Goal: Transaction & Acquisition: Book appointment/travel/reservation

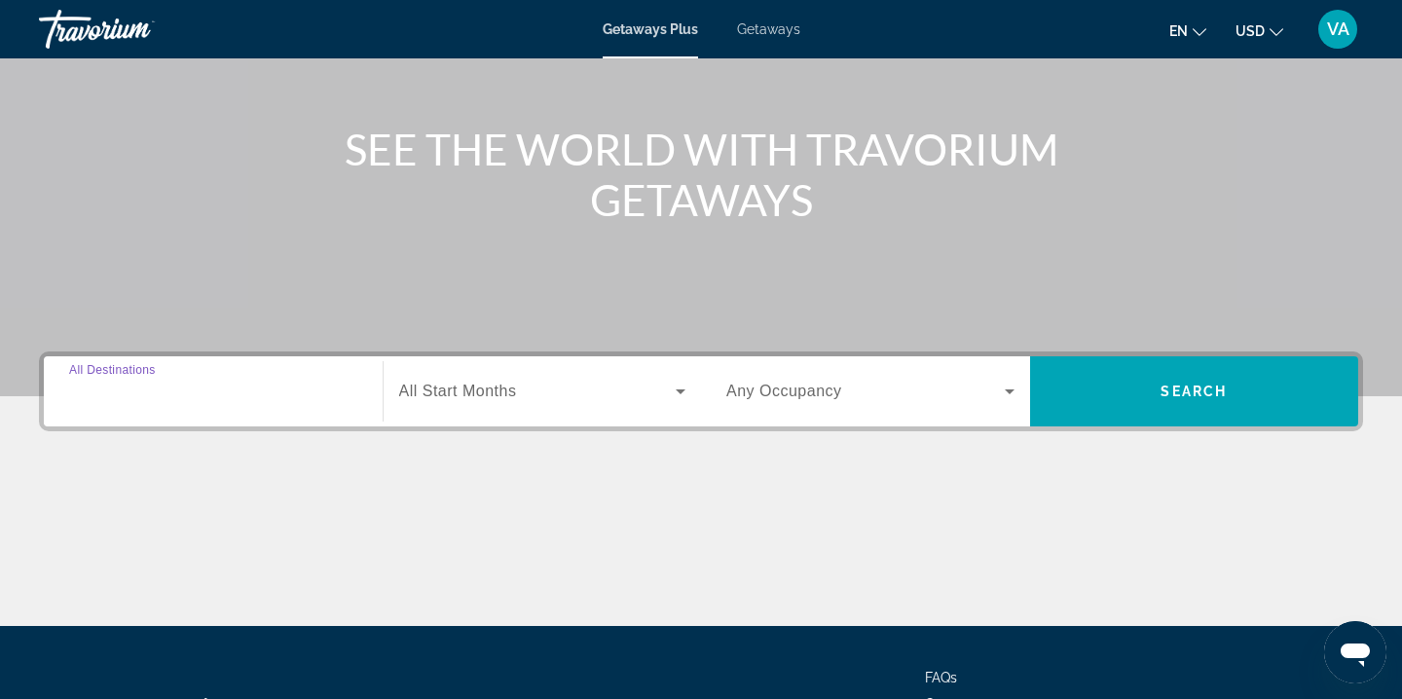
click at [176, 381] on input "Destination All Destinations" at bounding box center [213, 392] width 288 height 23
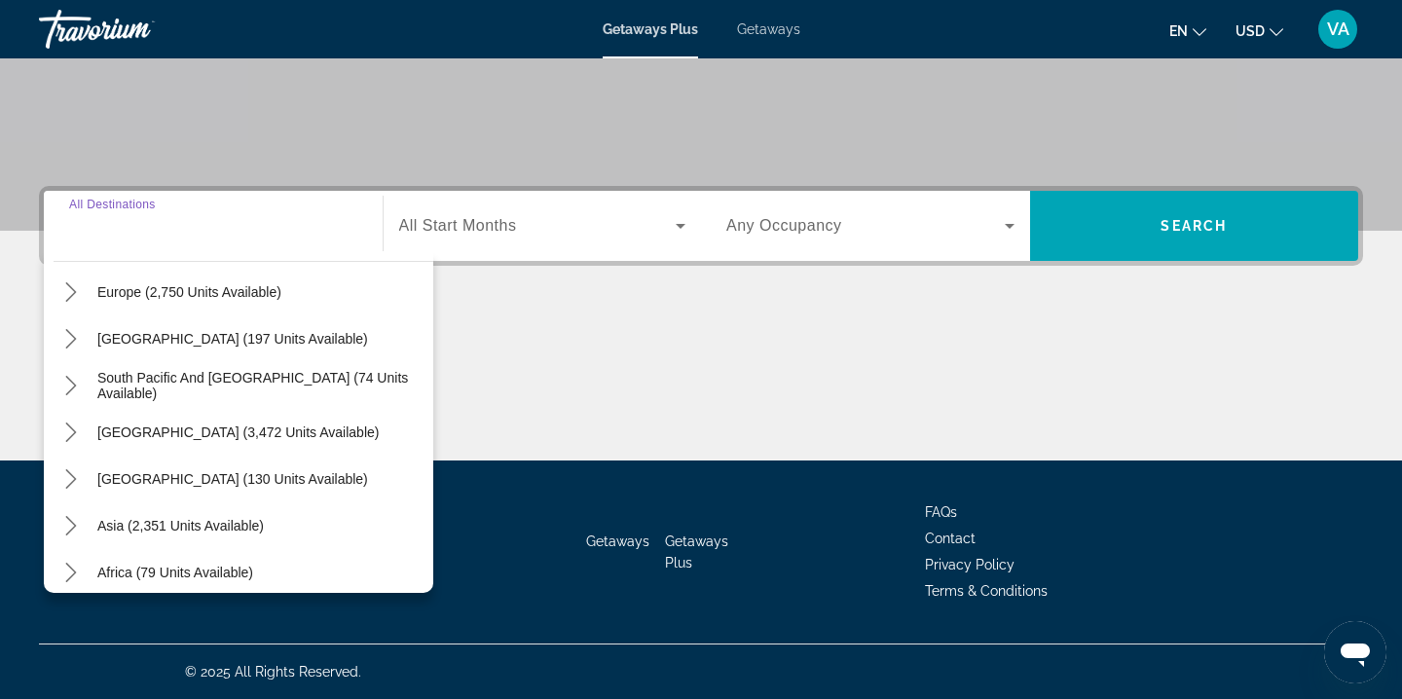
scroll to position [273, 0]
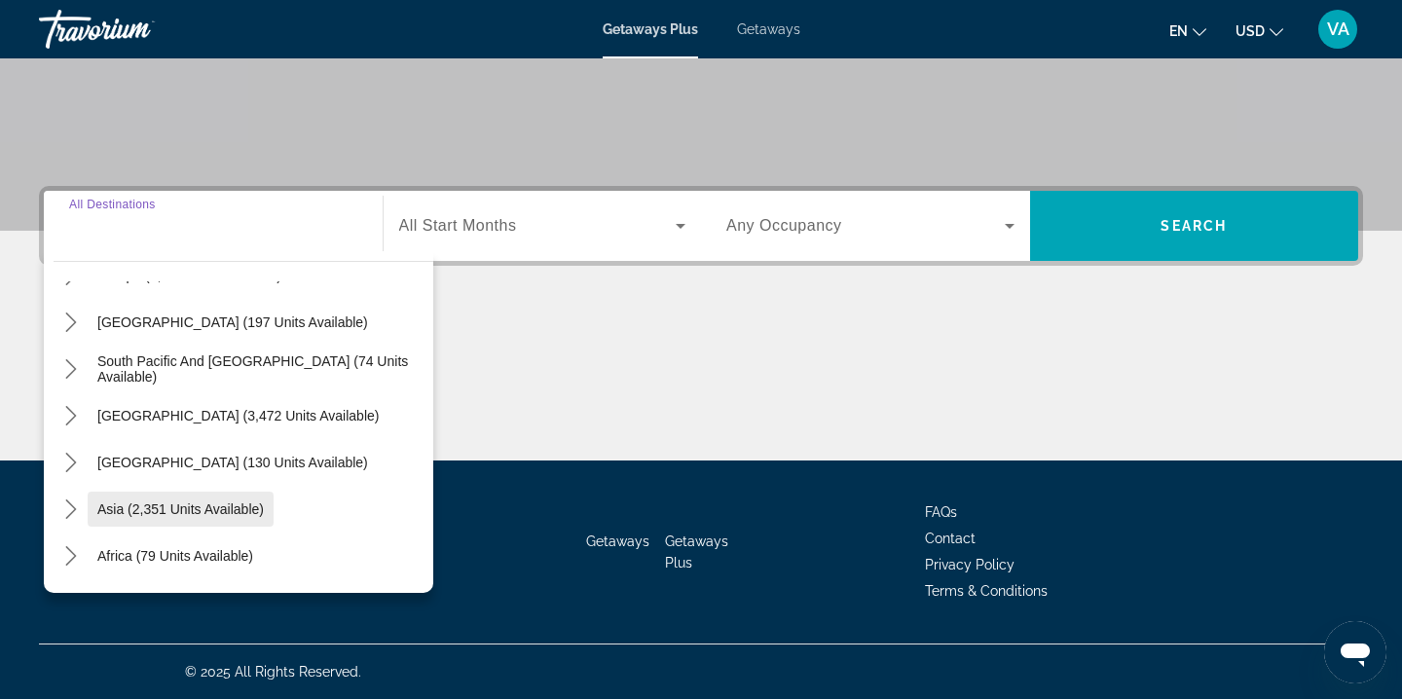
click at [163, 501] on span "Asia (2,351 units available)" at bounding box center [180, 509] width 166 height 16
type input "**********"
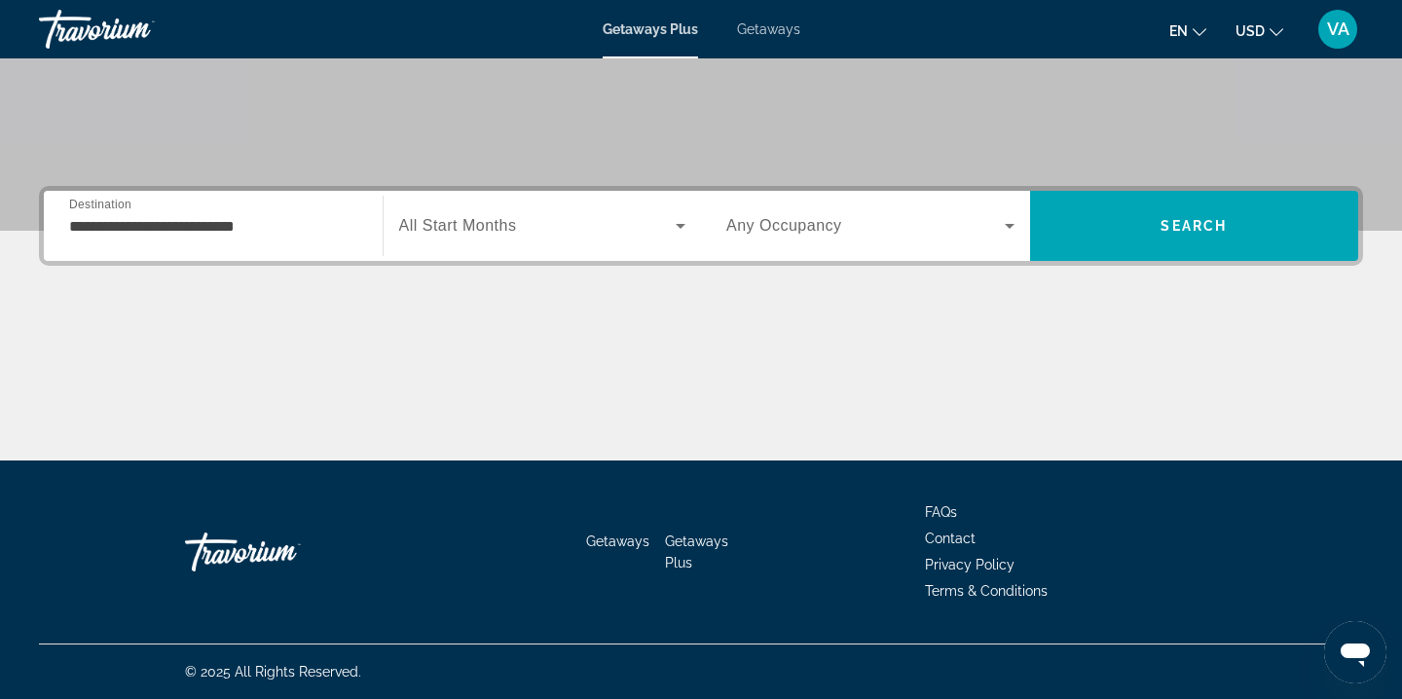
click at [445, 224] on span "All Start Months" at bounding box center [458, 225] width 118 height 17
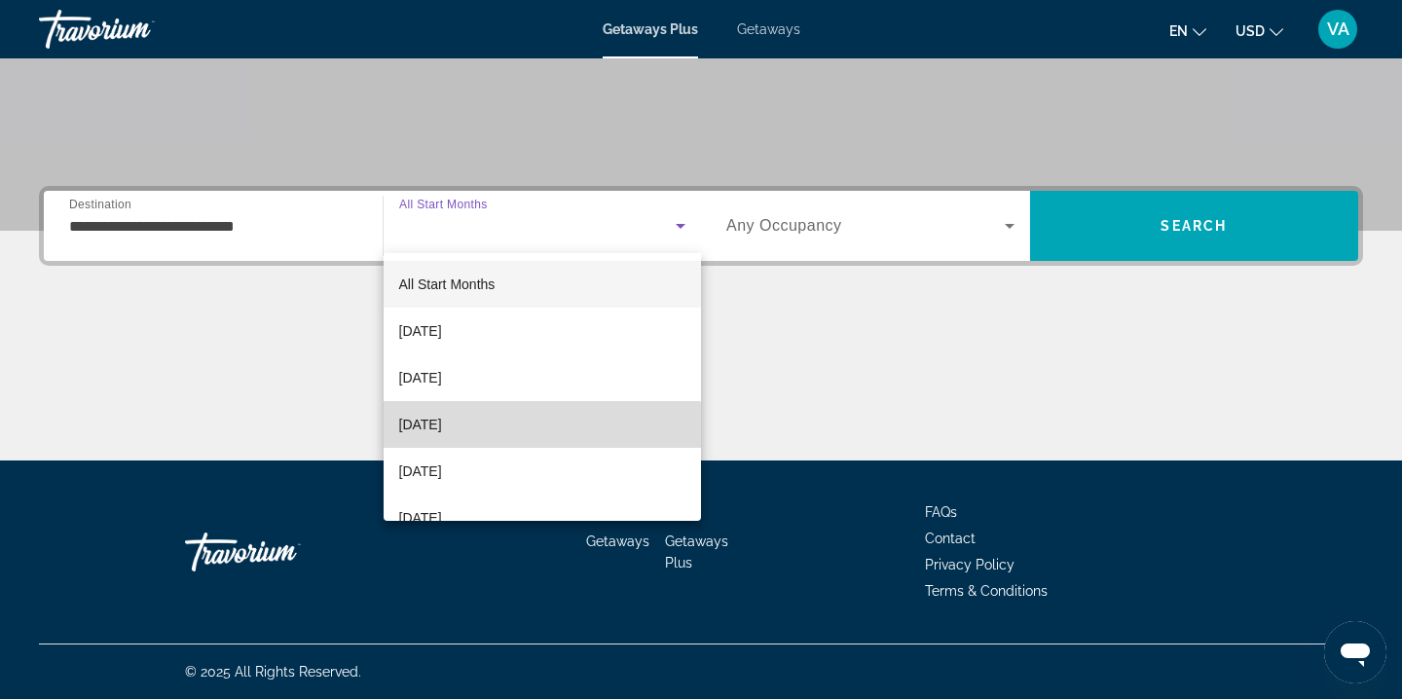
click at [442, 427] on span "December 2025" at bounding box center [420, 424] width 43 height 23
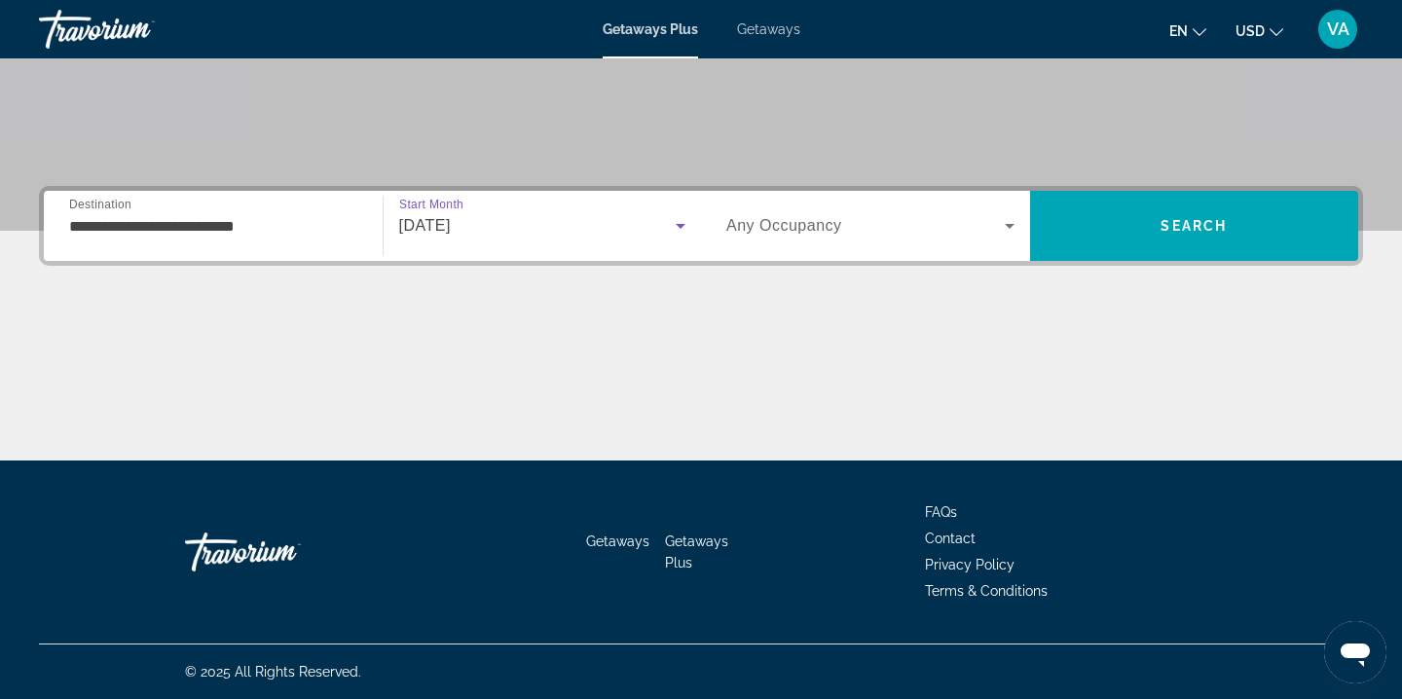
click at [795, 237] on span "Search widget" at bounding box center [865, 225] width 278 height 23
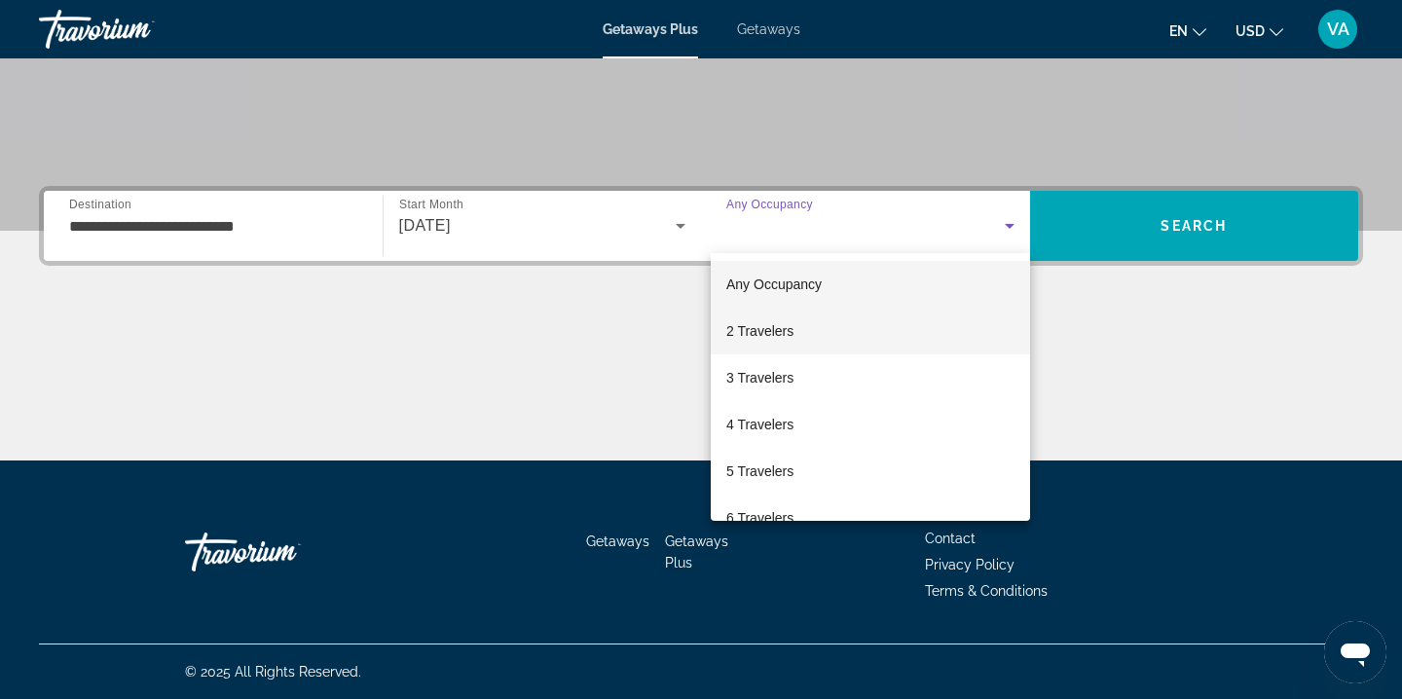
click at [794, 329] on mat-option "2 Travelers" at bounding box center [870, 331] width 319 height 47
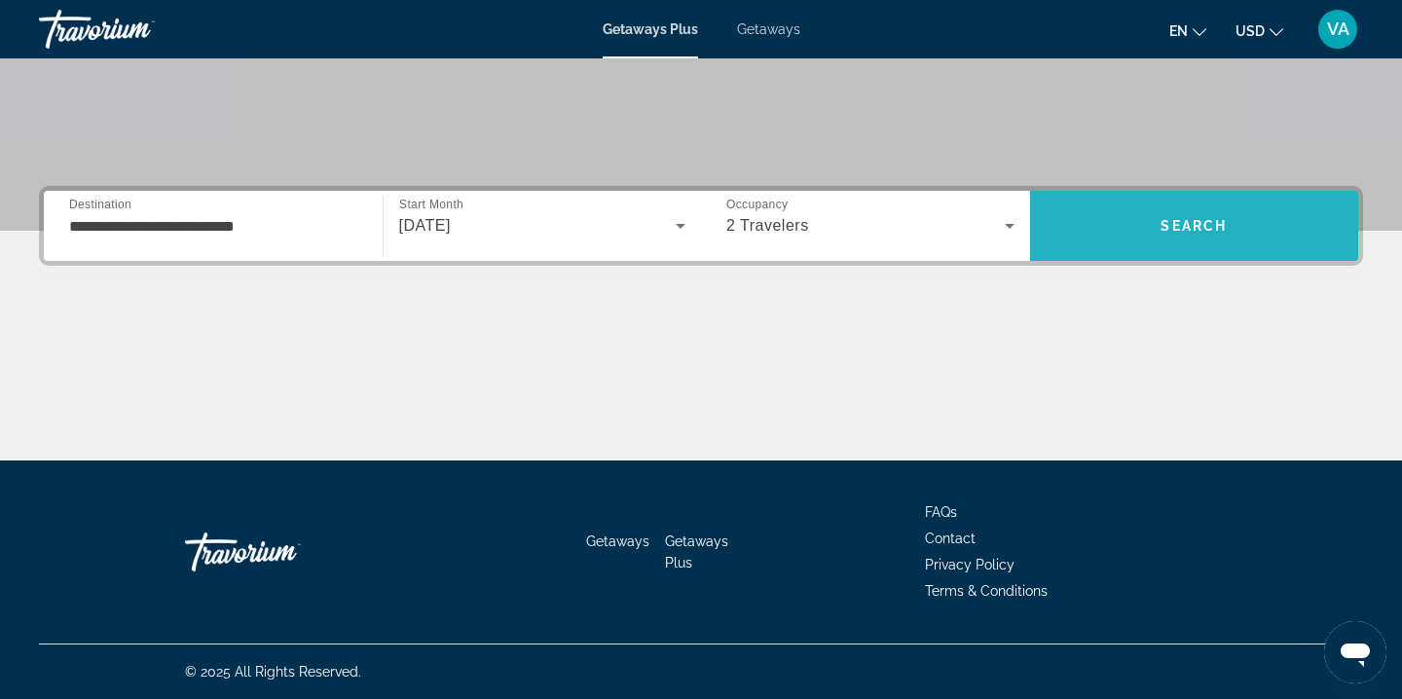
click at [1134, 238] on span "Search" at bounding box center [1194, 225] width 329 height 47
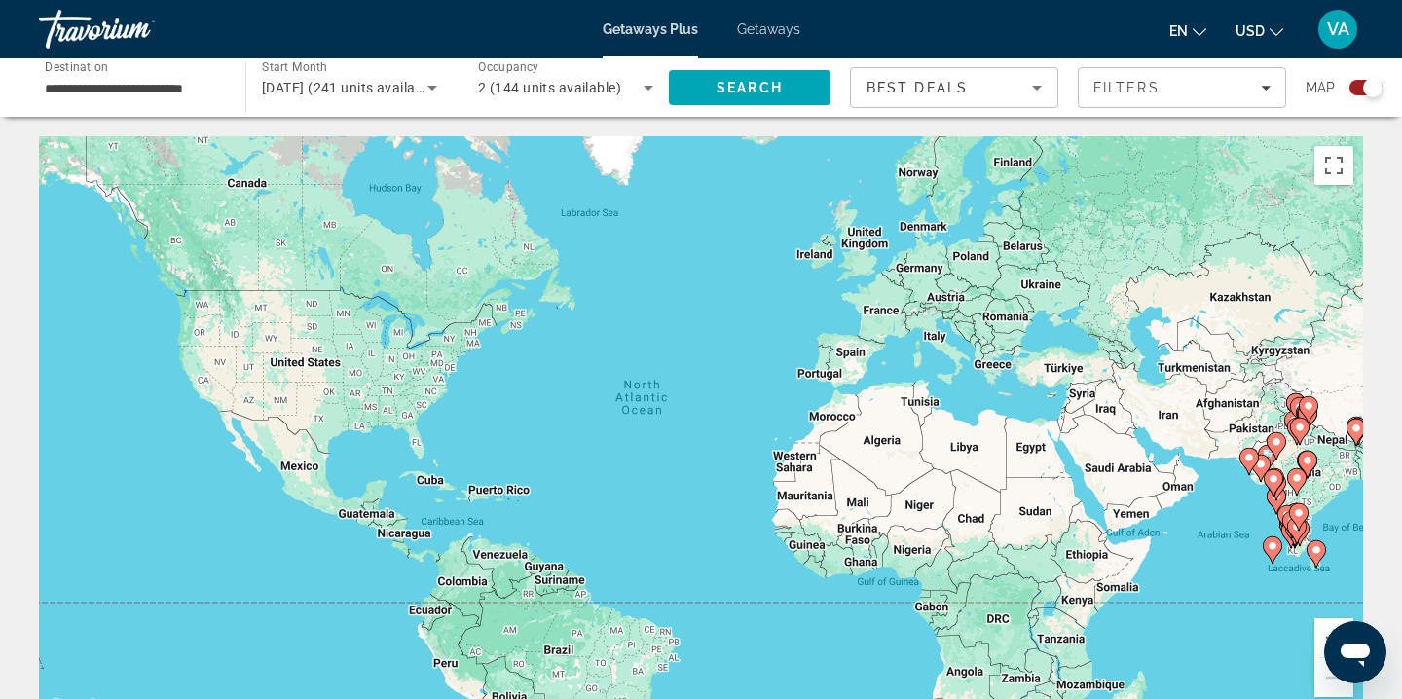
click at [186, 87] on input "**********" at bounding box center [132, 88] width 175 height 23
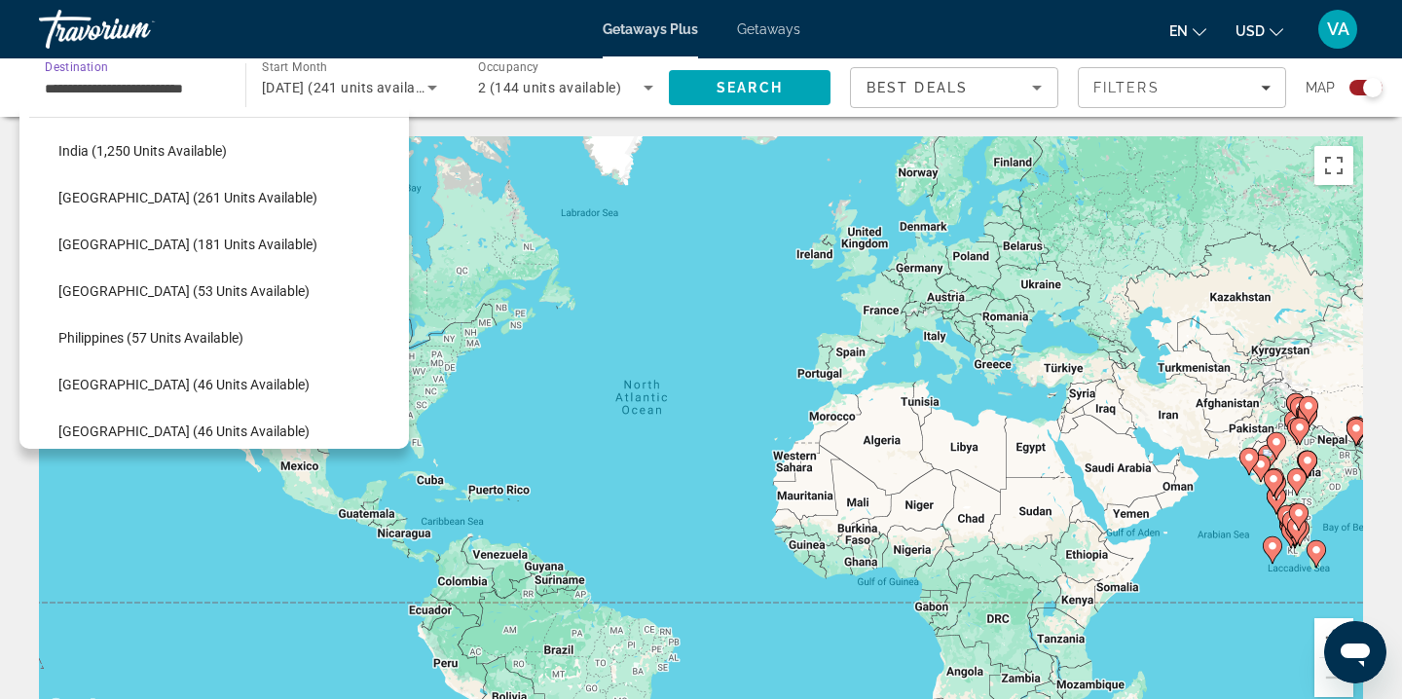
scroll to position [623, 0]
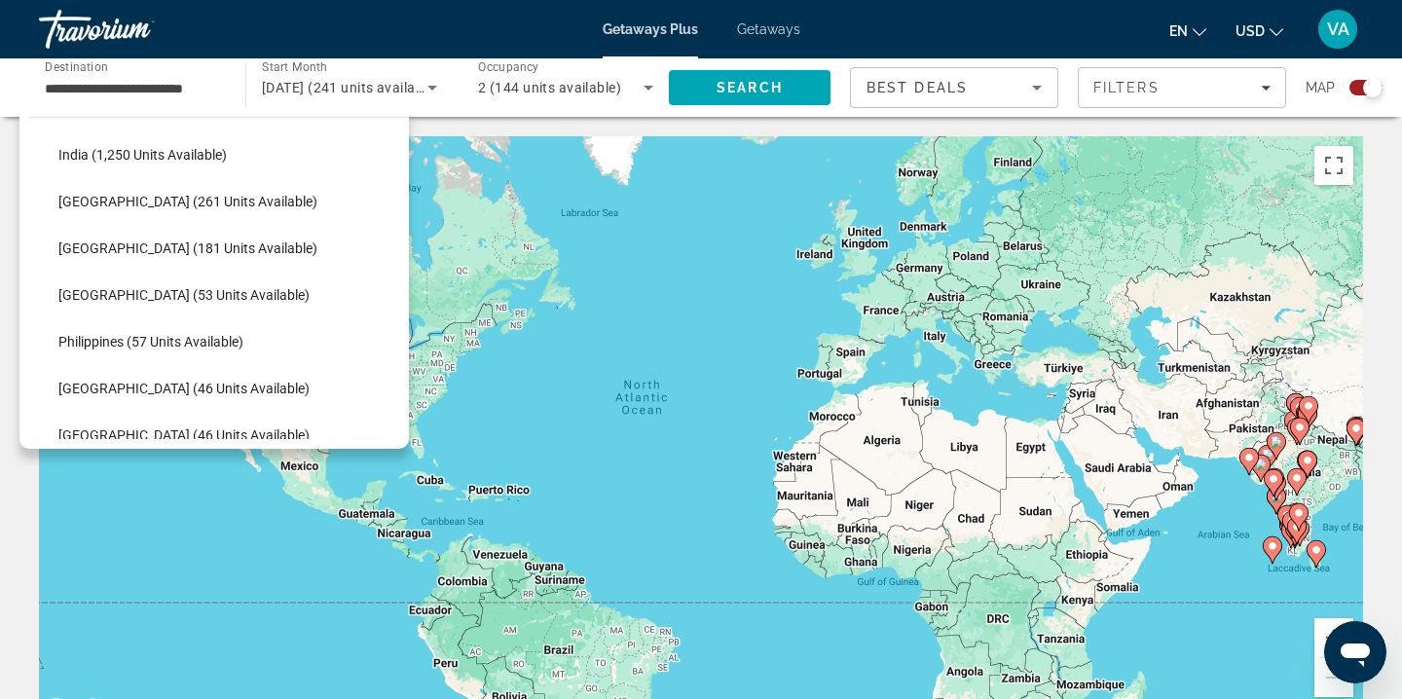
click at [714, 33] on li "Getaways Plus" at bounding box center [660, 29] width 115 height 16
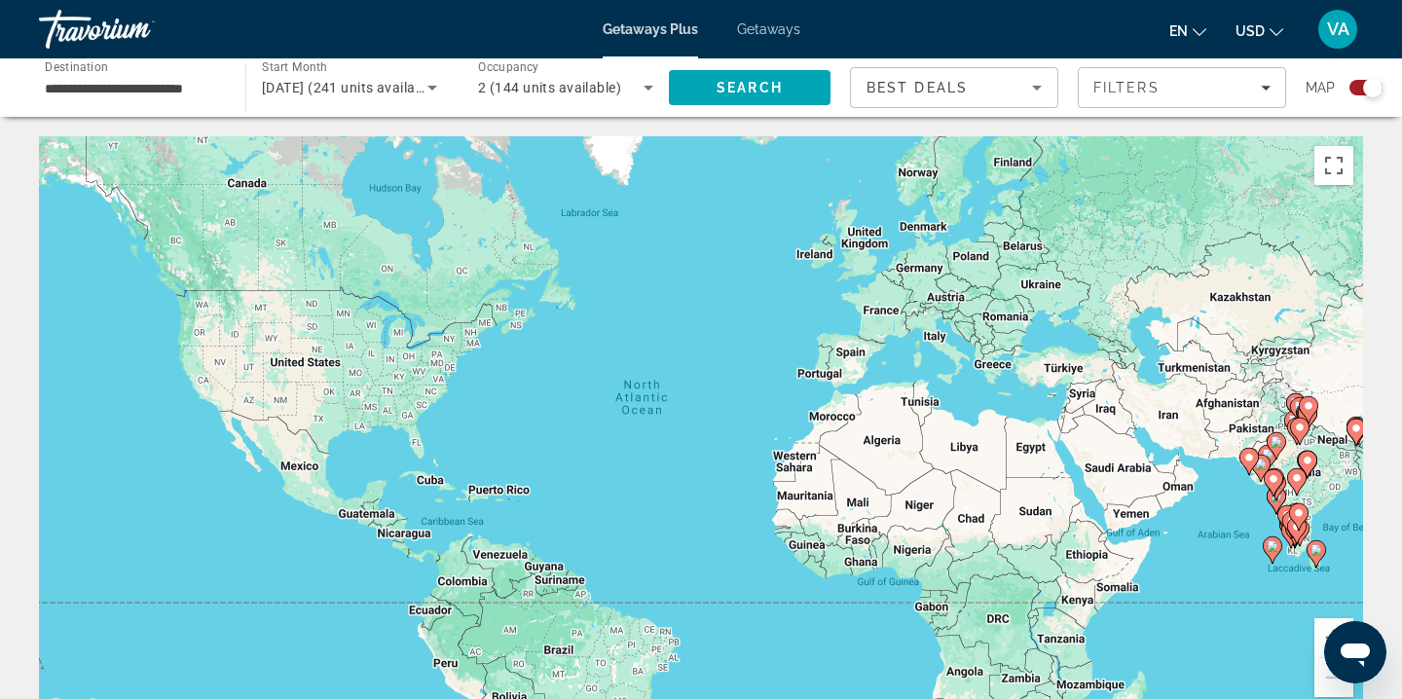
click at [761, 31] on span "Getaways" at bounding box center [768, 29] width 63 height 16
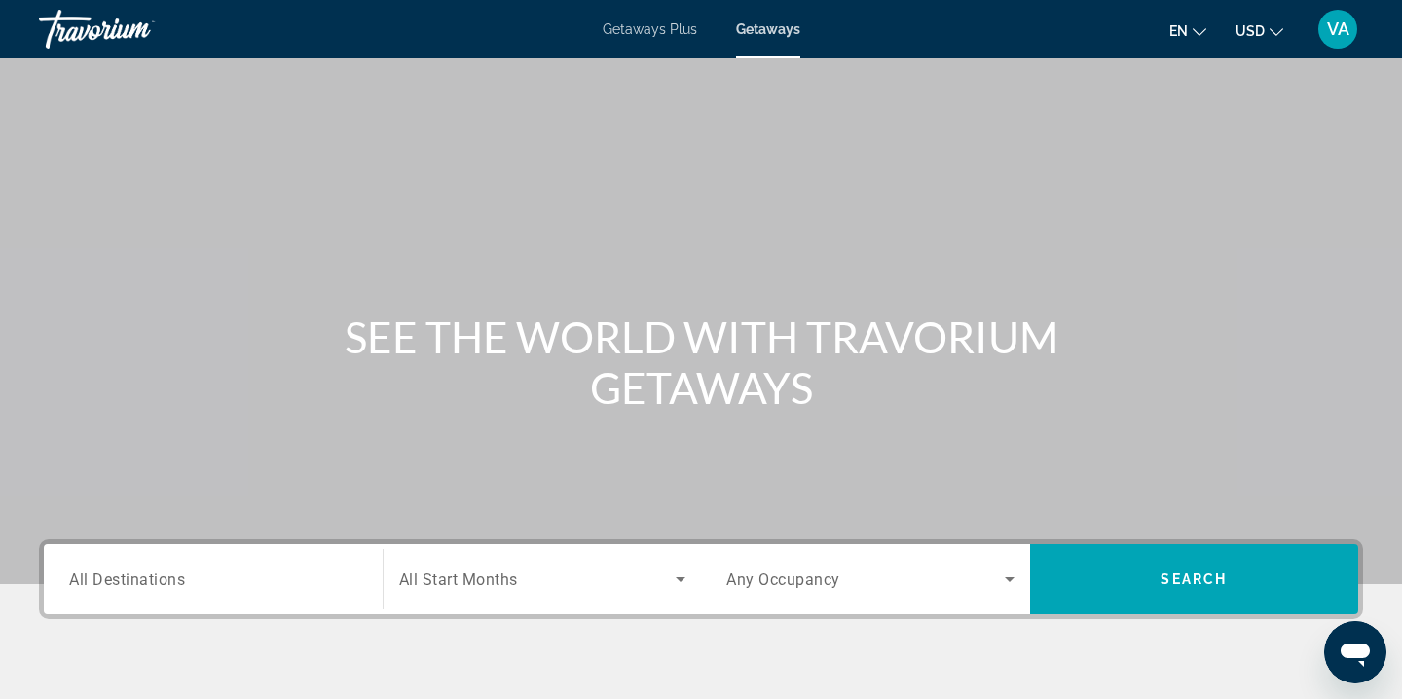
click at [195, 565] on div "Search widget" at bounding box center [213, 579] width 288 height 55
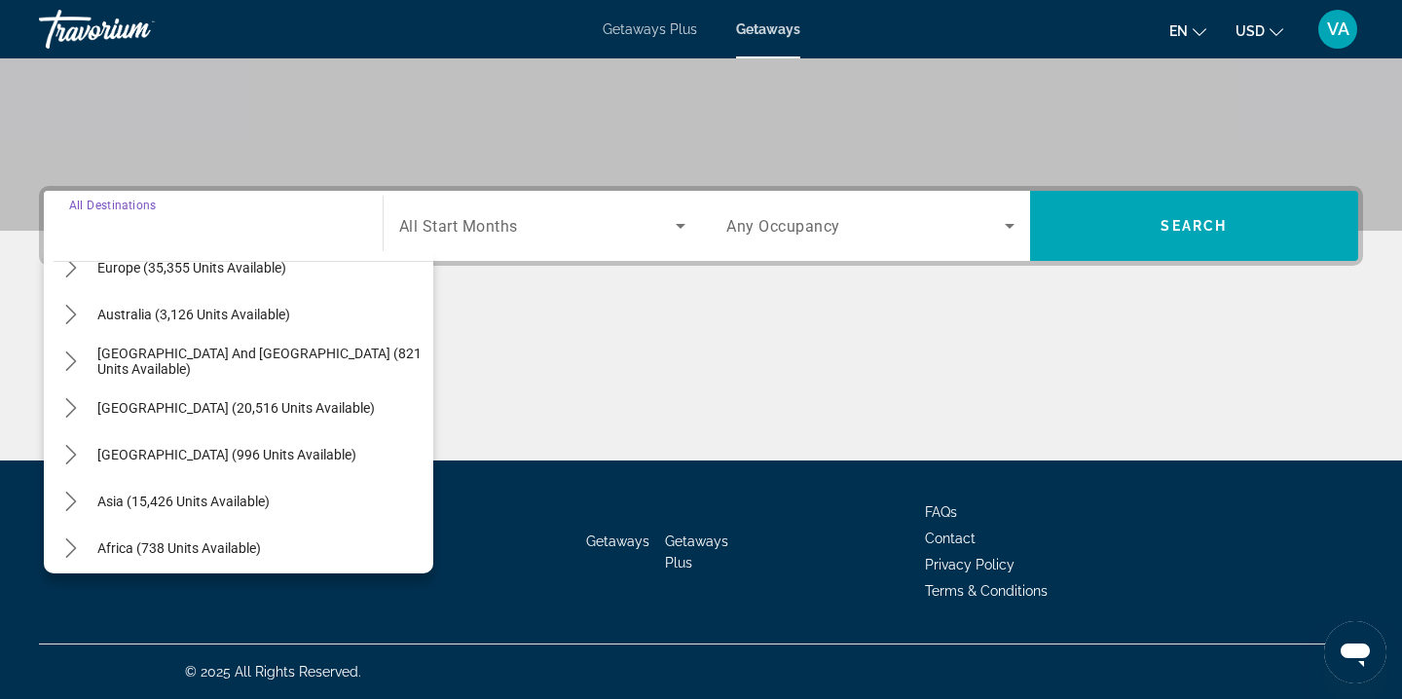
scroll to position [281, 0]
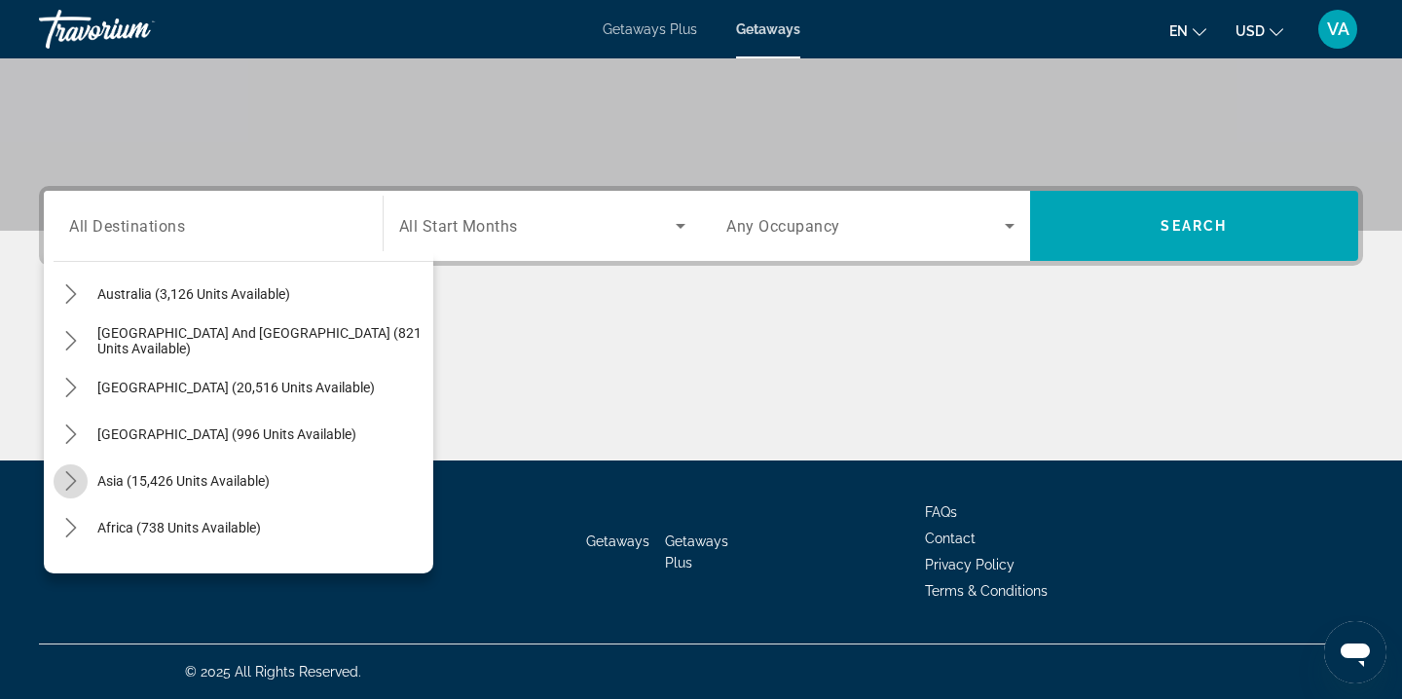
click at [77, 481] on icon "Toggle Asia (15,426 units available) submenu" at bounding box center [70, 480] width 19 height 19
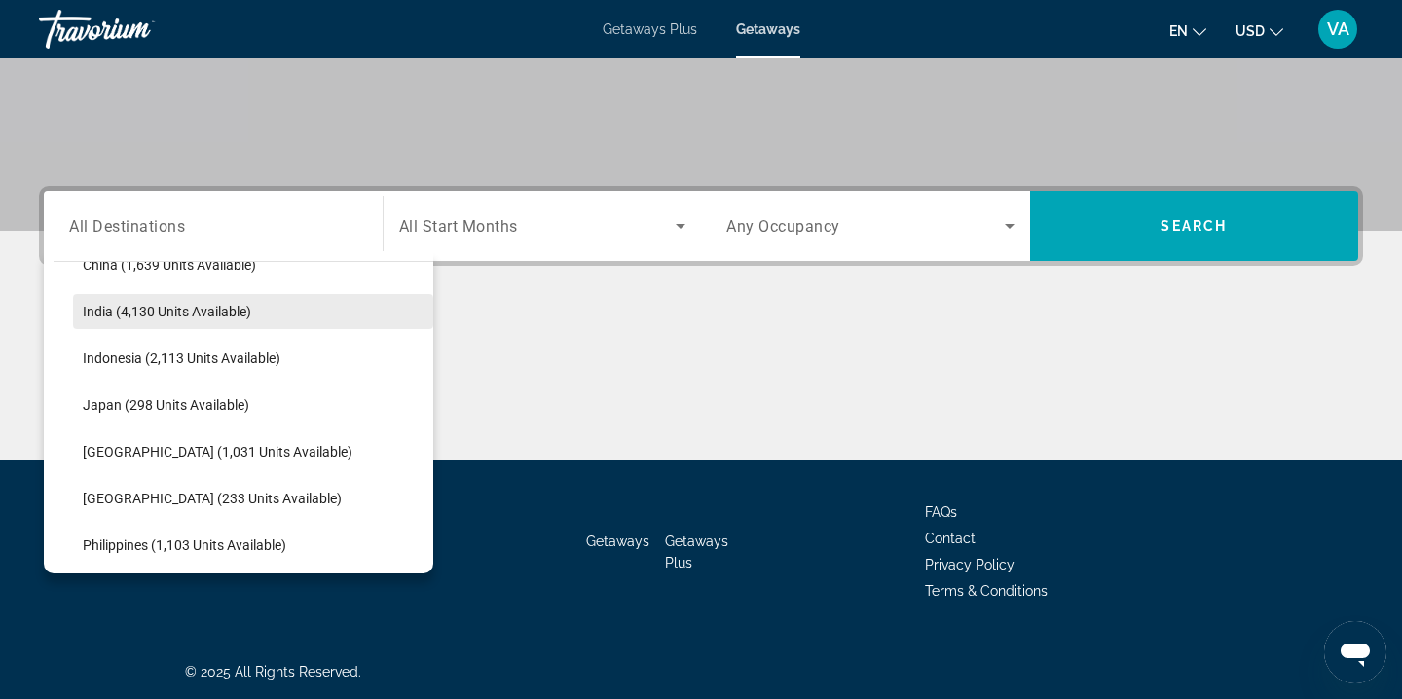
scroll to position [644, 0]
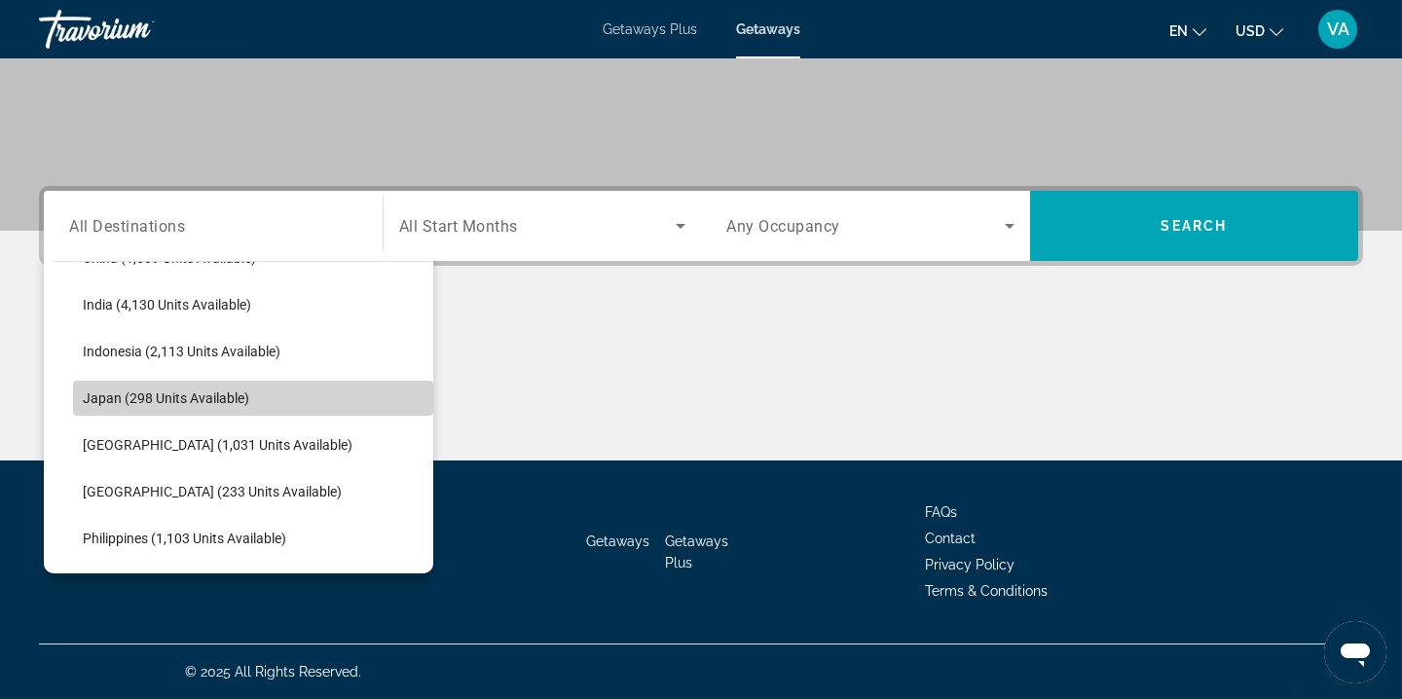
click at [211, 395] on span "Japan (298 units available)" at bounding box center [166, 398] width 166 height 16
type input "**********"
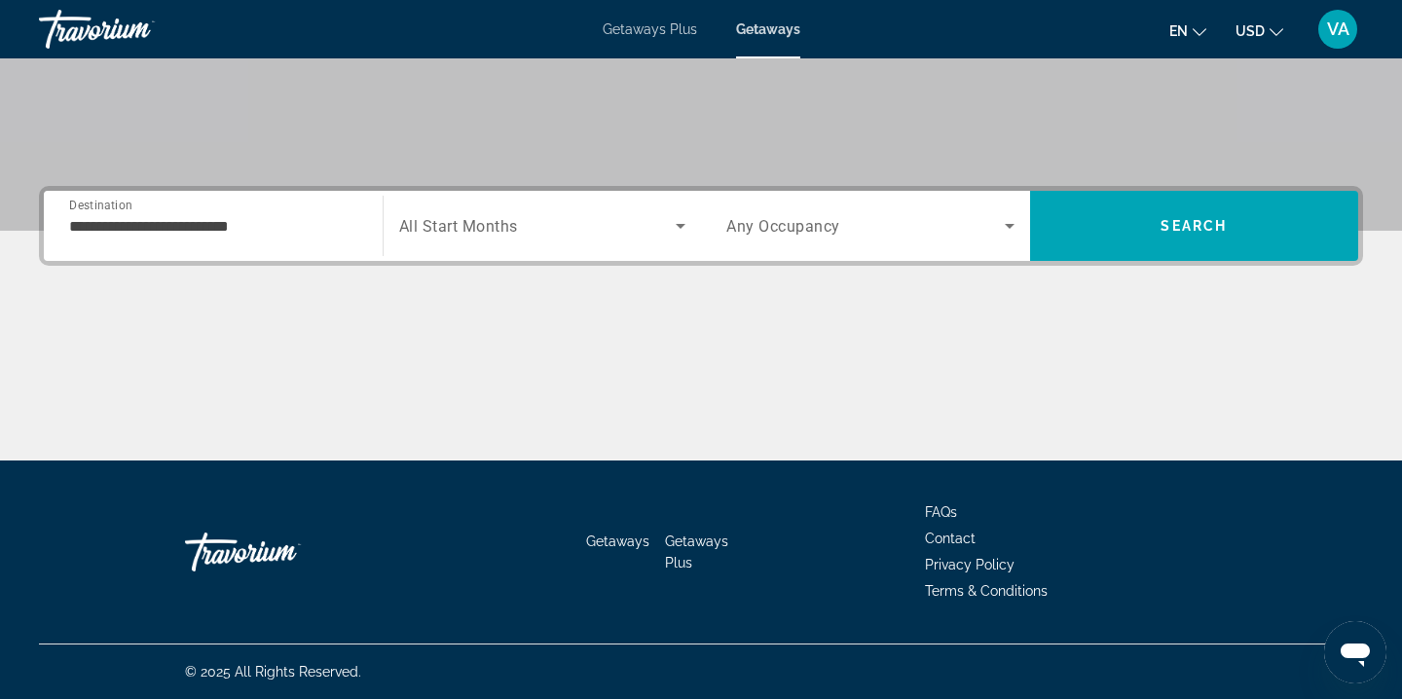
click at [481, 229] on span "All Start Months" at bounding box center [458, 226] width 119 height 18
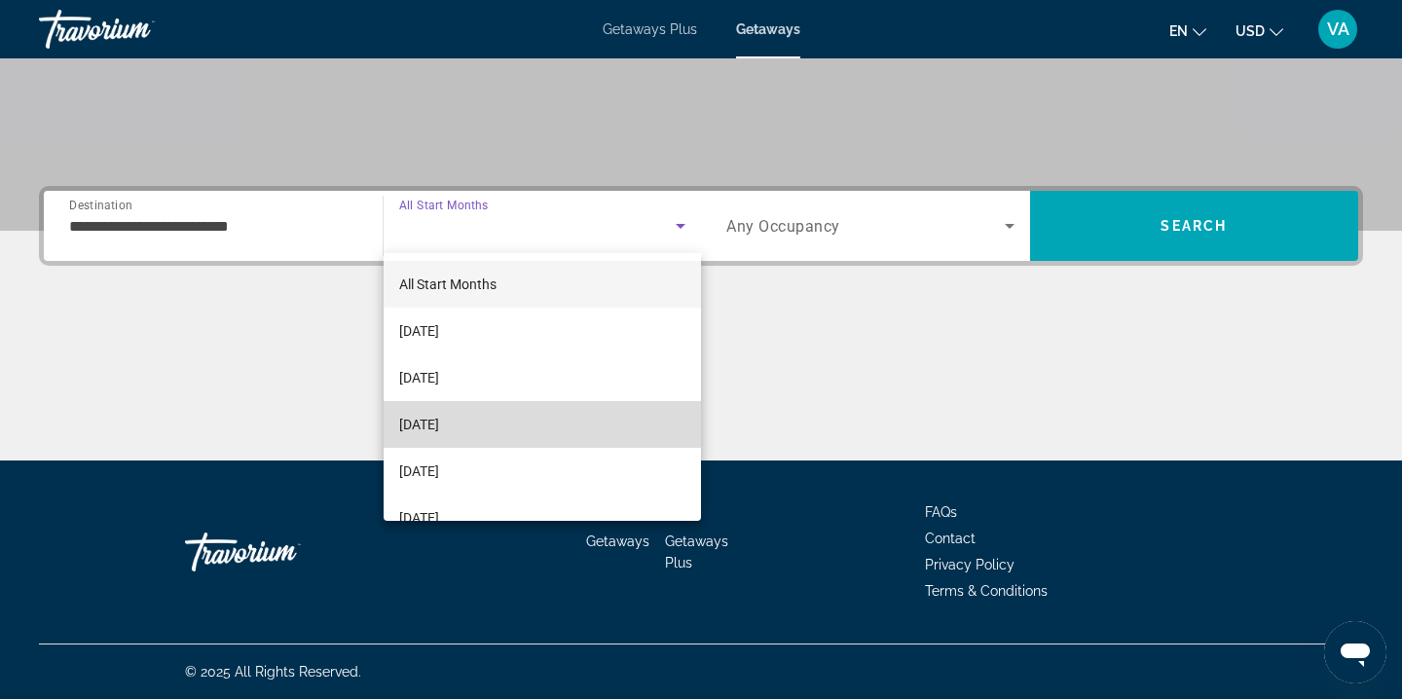
click at [439, 414] on span "December 2025" at bounding box center [419, 424] width 40 height 23
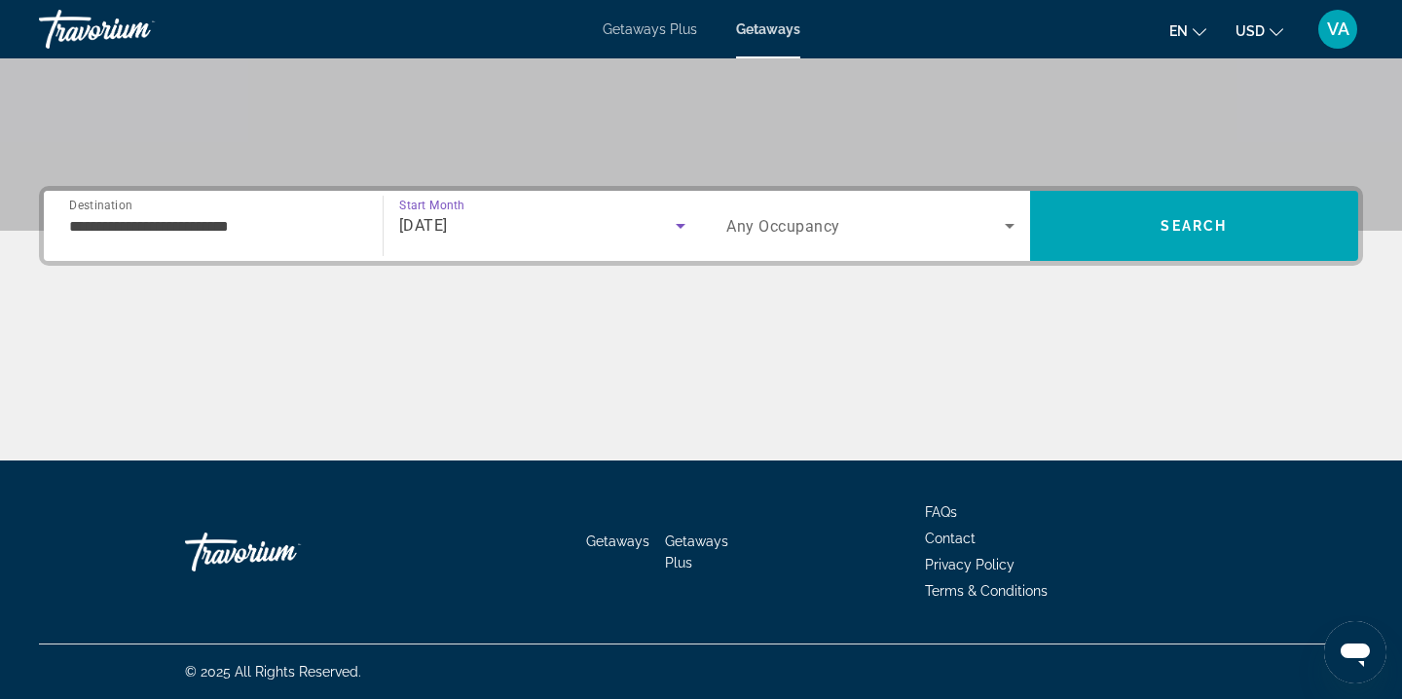
click at [755, 238] on div "Search widget" at bounding box center [870, 226] width 288 height 55
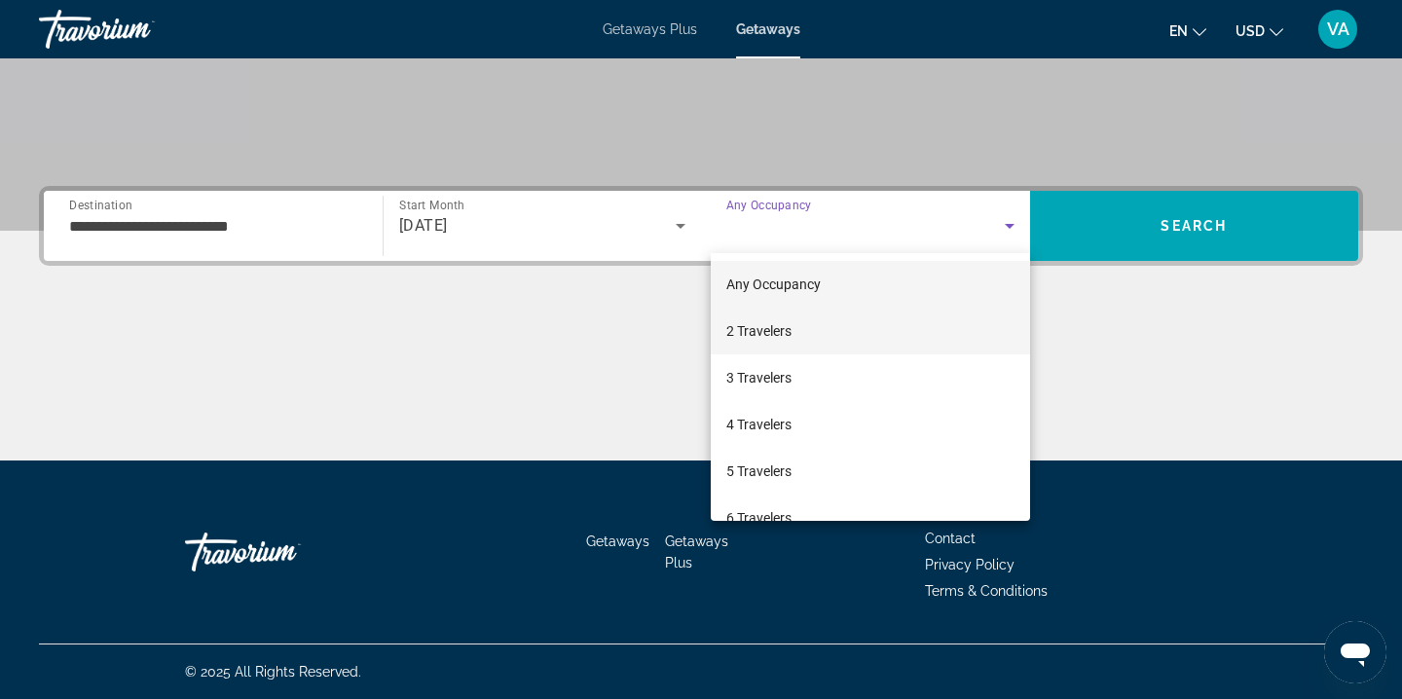
click at [773, 326] on span "2 Travelers" at bounding box center [758, 330] width 65 height 23
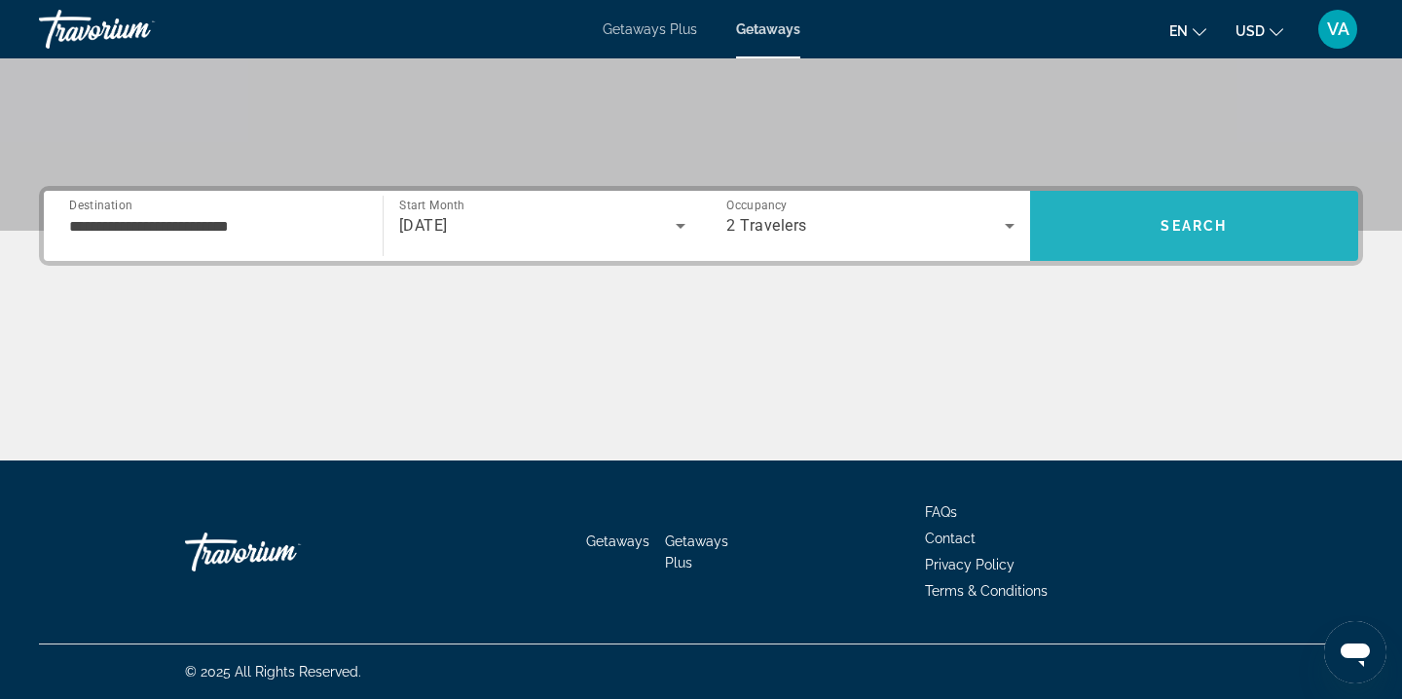
click at [1147, 233] on span "Search" at bounding box center [1194, 225] width 329 height 47
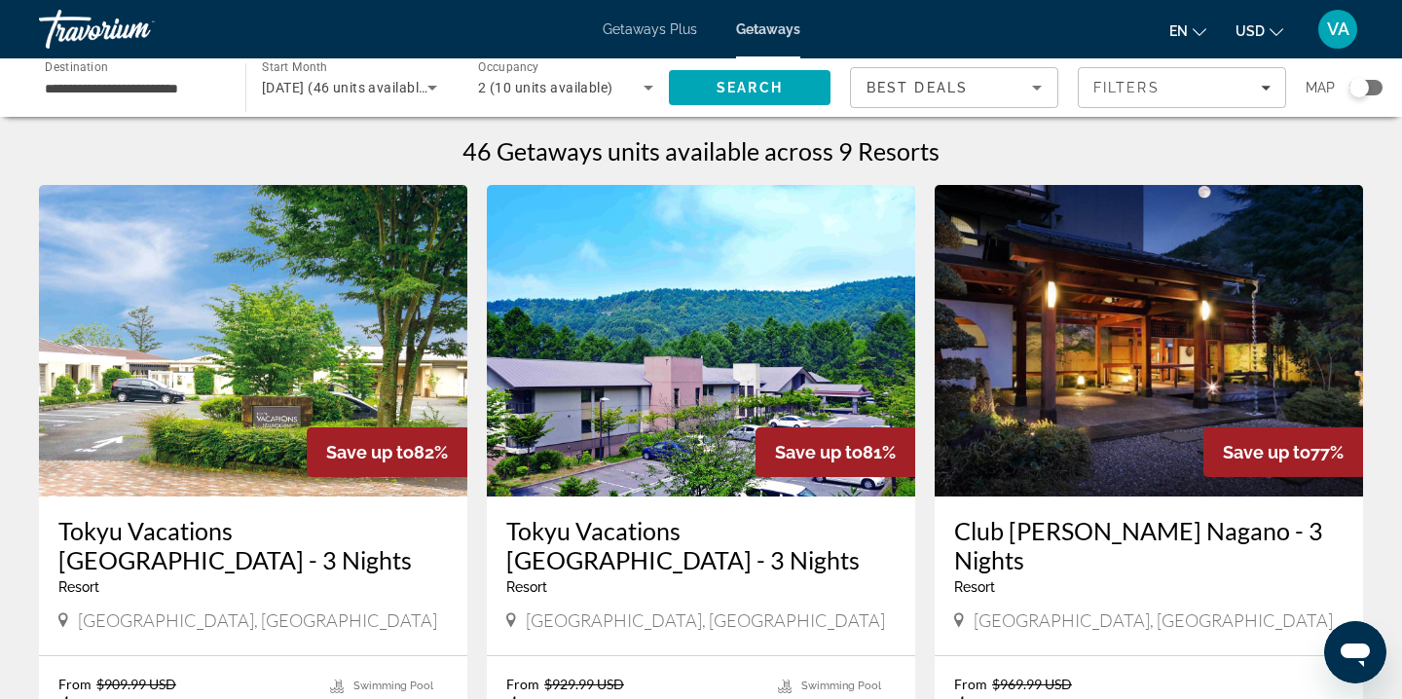
click at [91, 43] on div "Travorium" at bounding box center [136, 29] width 195 height 51
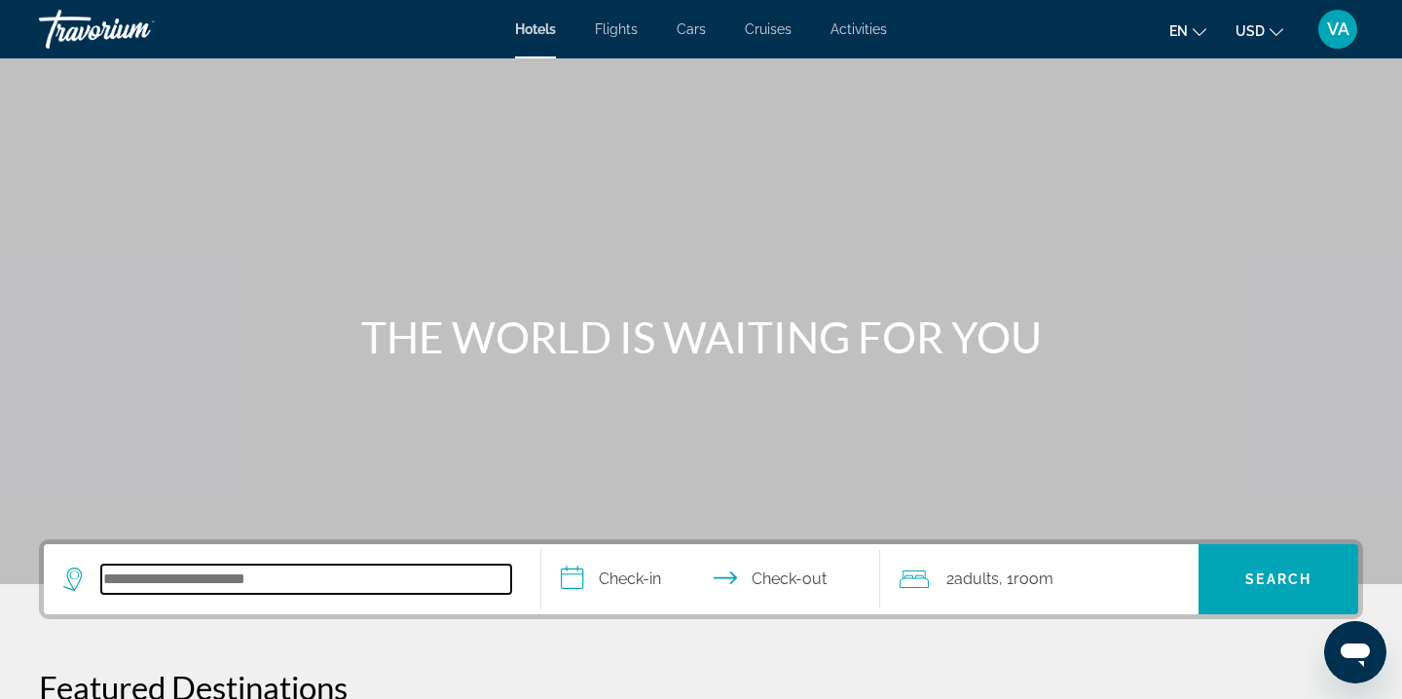
click at [314, 578] on input "Search hotel destination" at bounding box center [306, 579] width 410 height 29
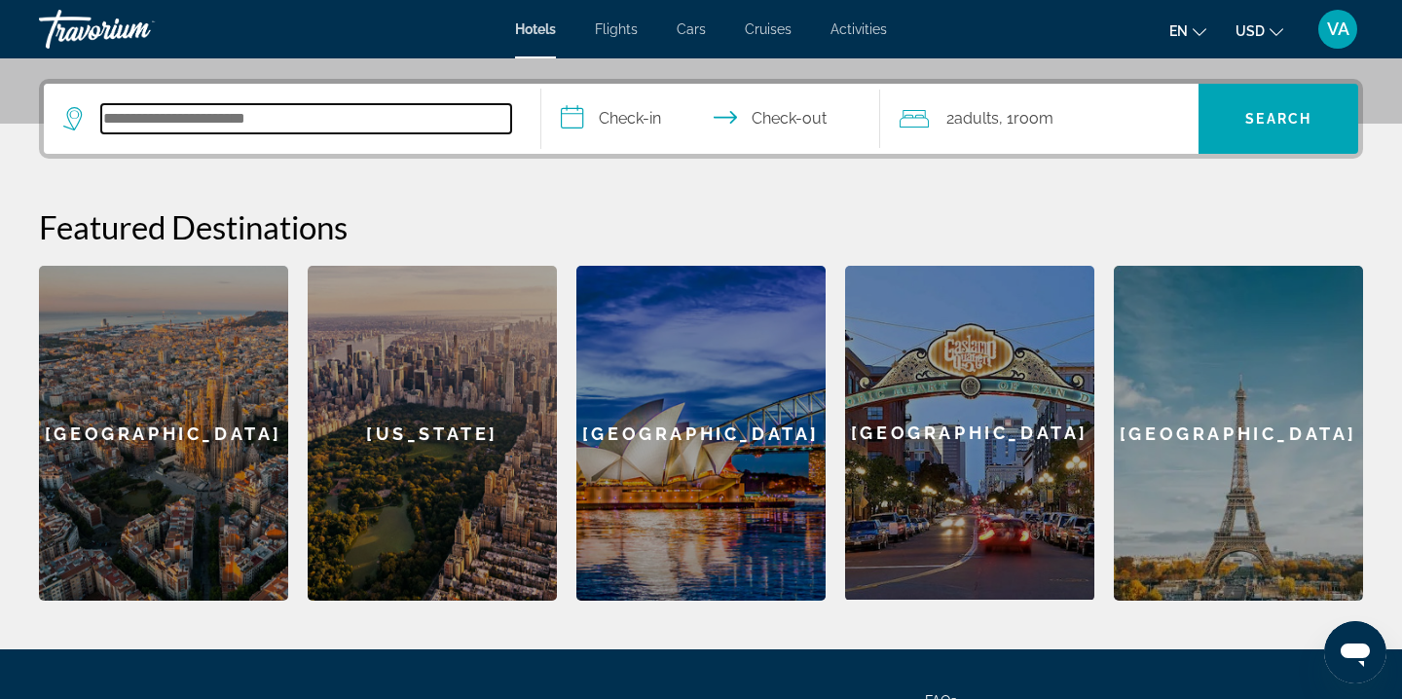
scroll to position [476, 0]
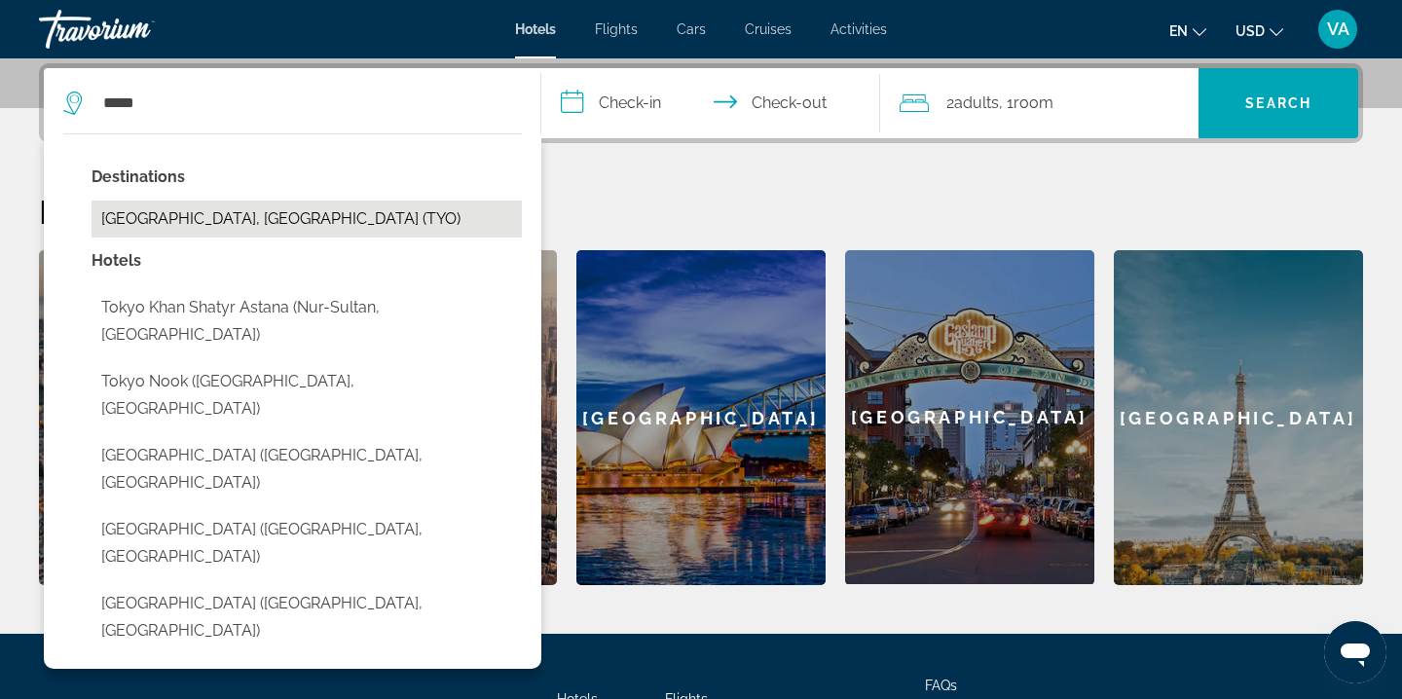
click at [228, 218] on button "[GEOGRAPHIC_DATA], [GEOGRAPHIC_DATA] (TYO)" at bounding box center [306, 219] width 430 height 37
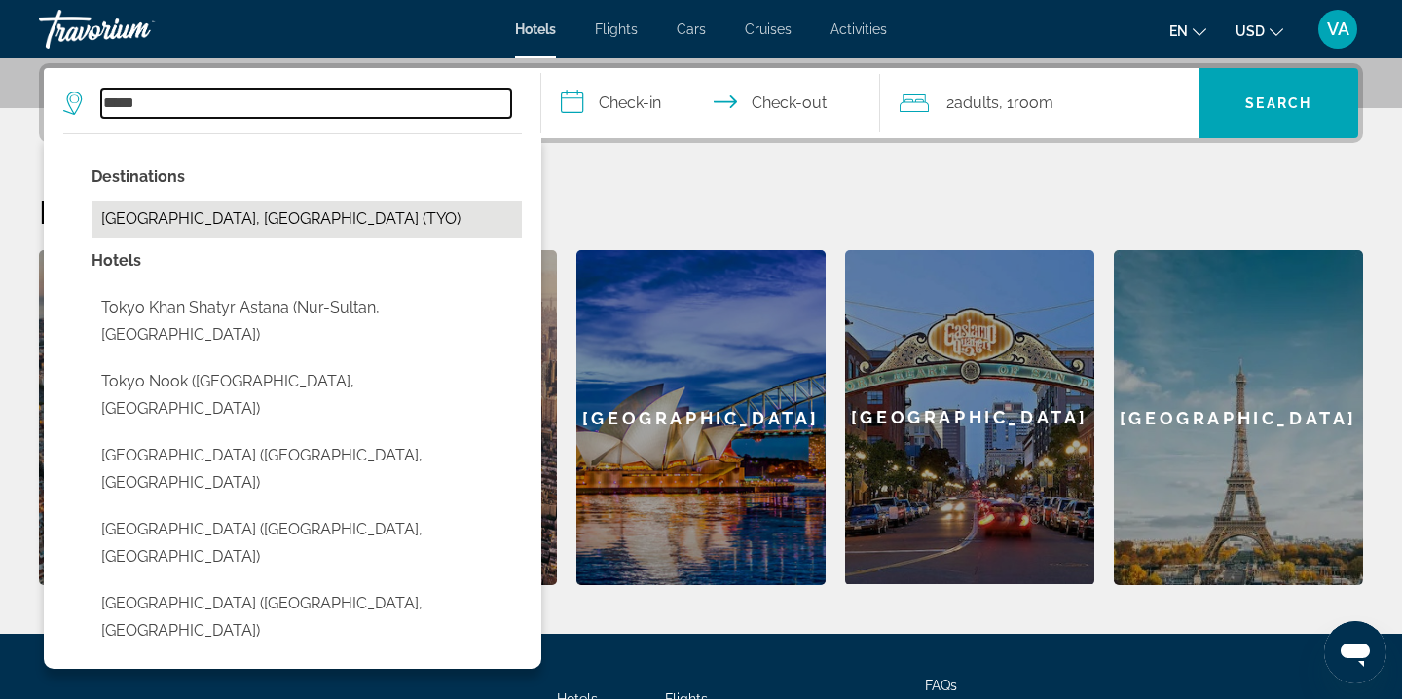
type input "**********"
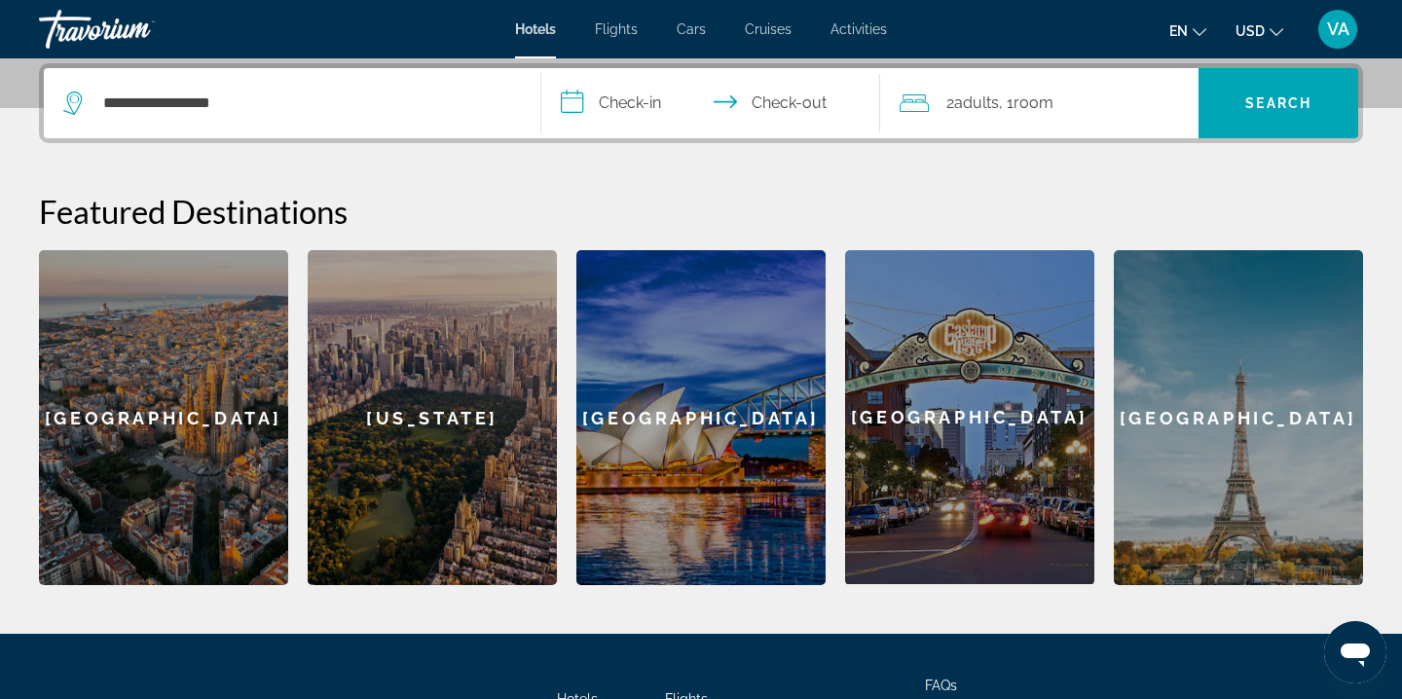
click at [666, 95] on input "**********" at bounding box center [714, 106] width 347 height 76
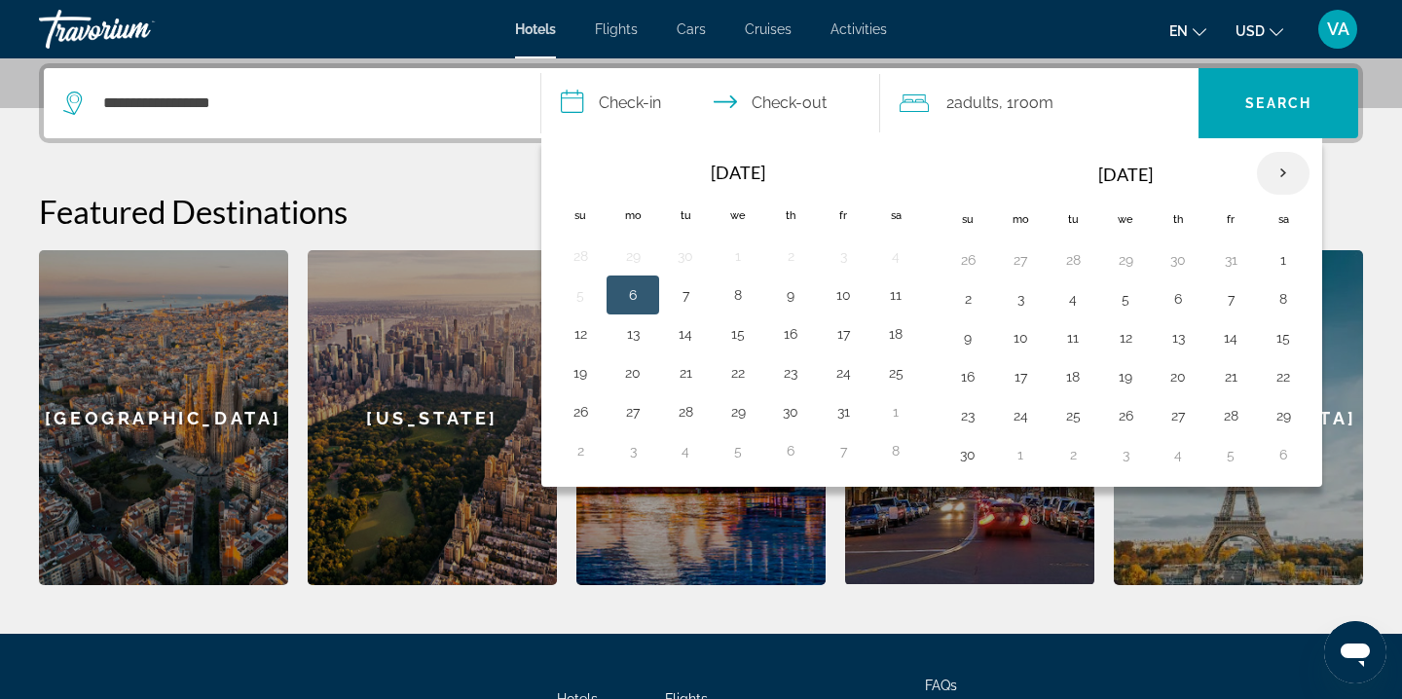
click at [1291, 173] on th "Next month" at bounding box center [1283, 173] width 53 height 43
click at [750, 254] on button "3" at bounding box center [737, 259] width 31 height 27
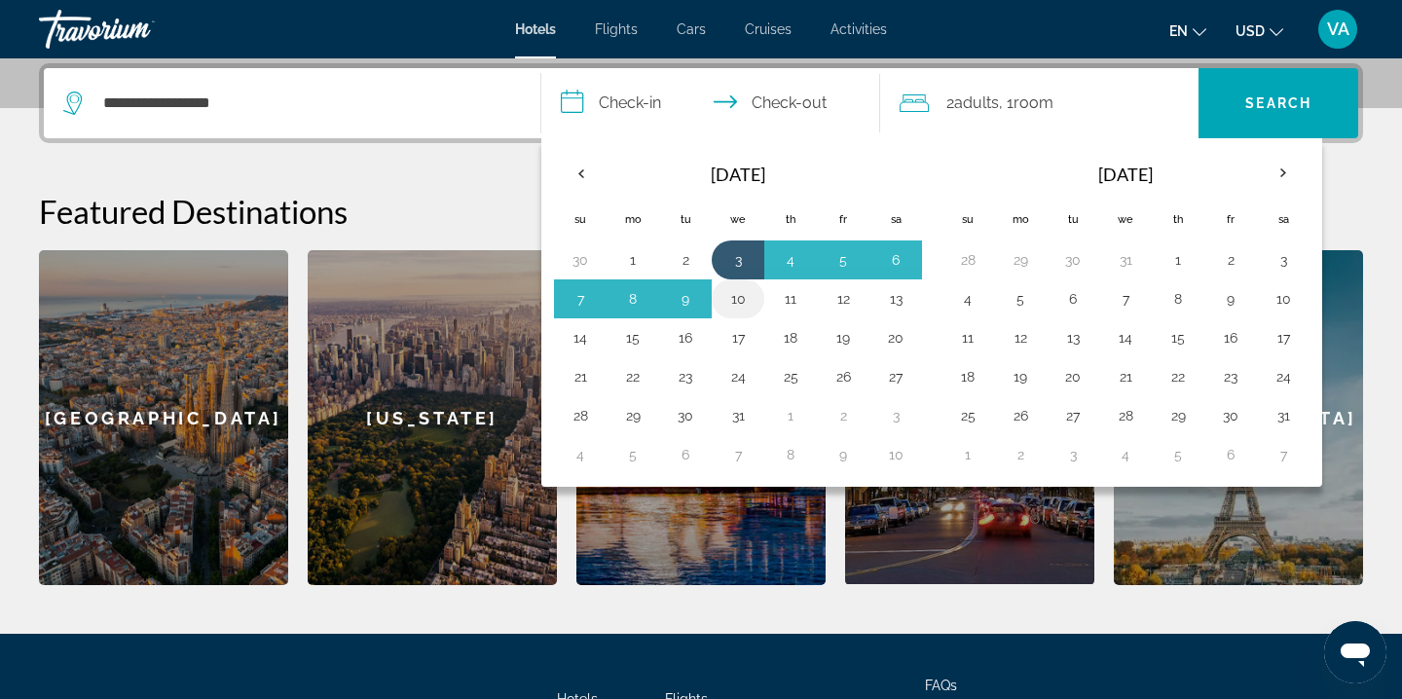
click at [740, 309] on button "10" at bounding box center [737, 298] width 31 height 27
type input "**********"
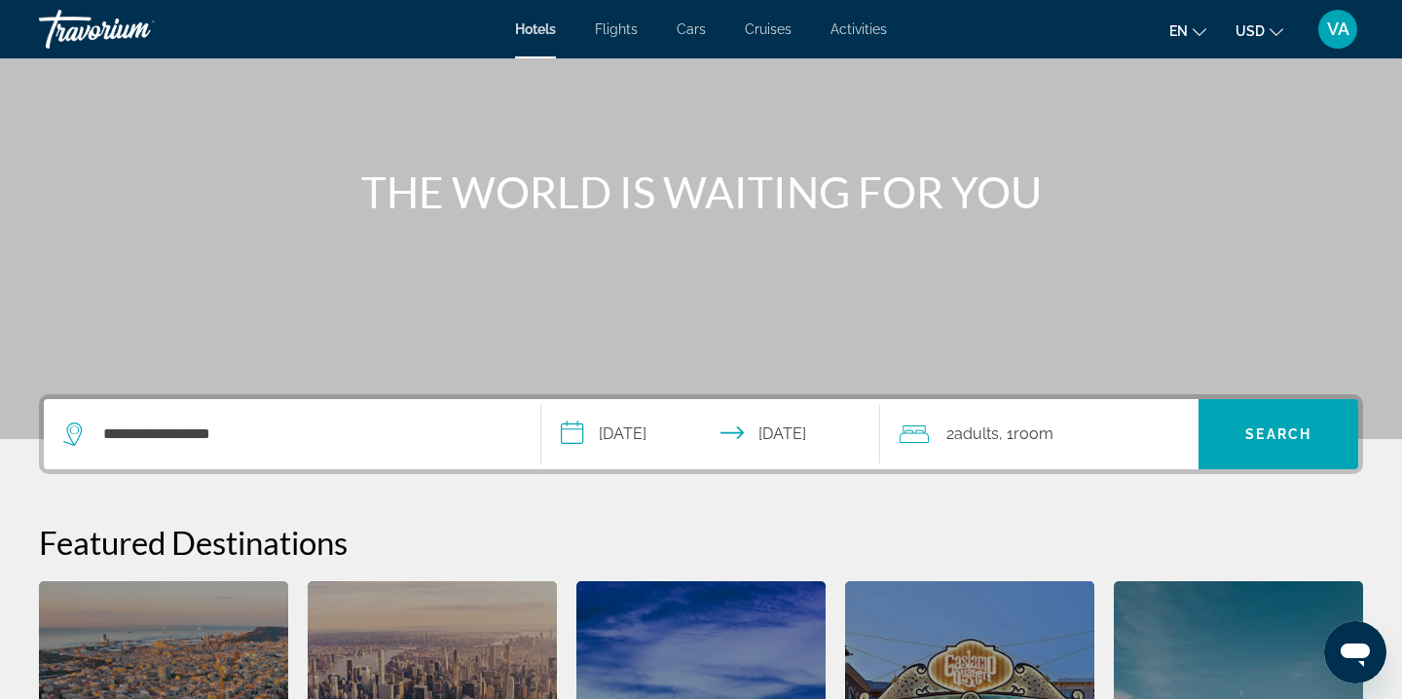
scroll to position [150, 0]
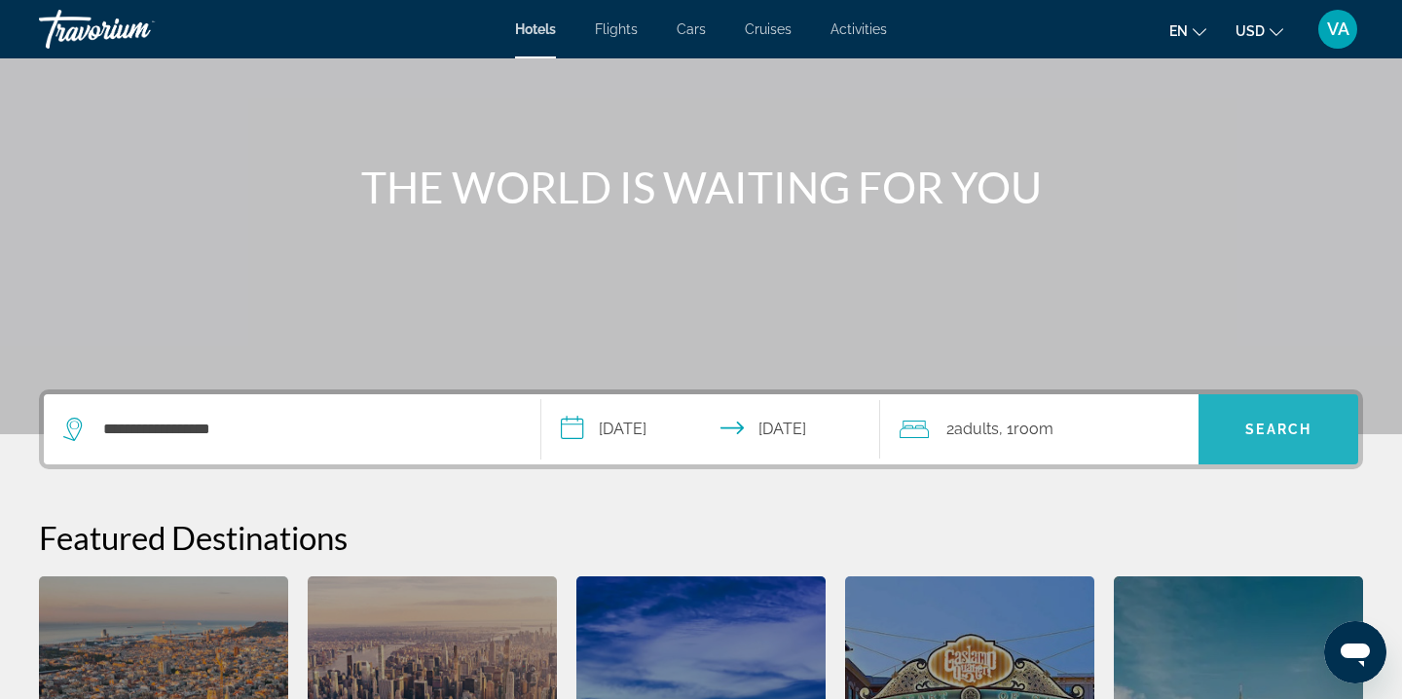
click at [1255, 412] on span "Search" at bounding box center [1278, 429] width 160 height 47
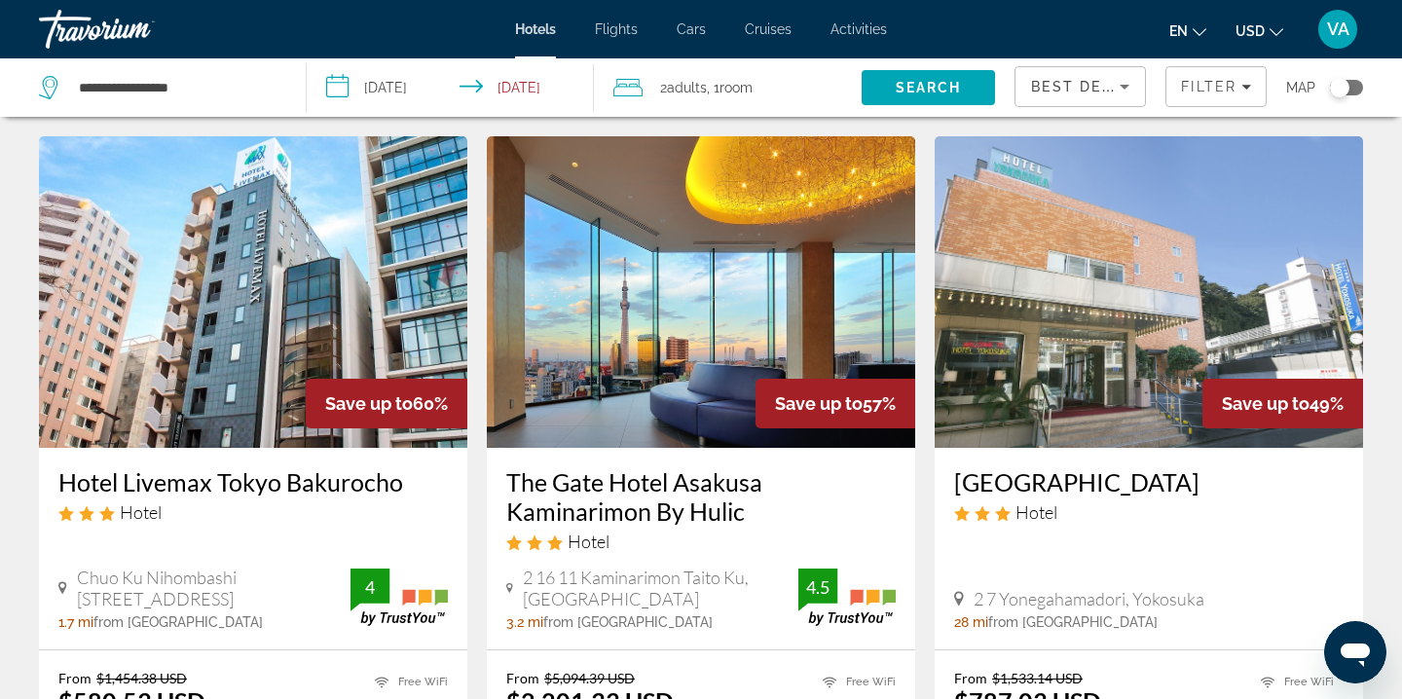
scroll to position [782, 0]
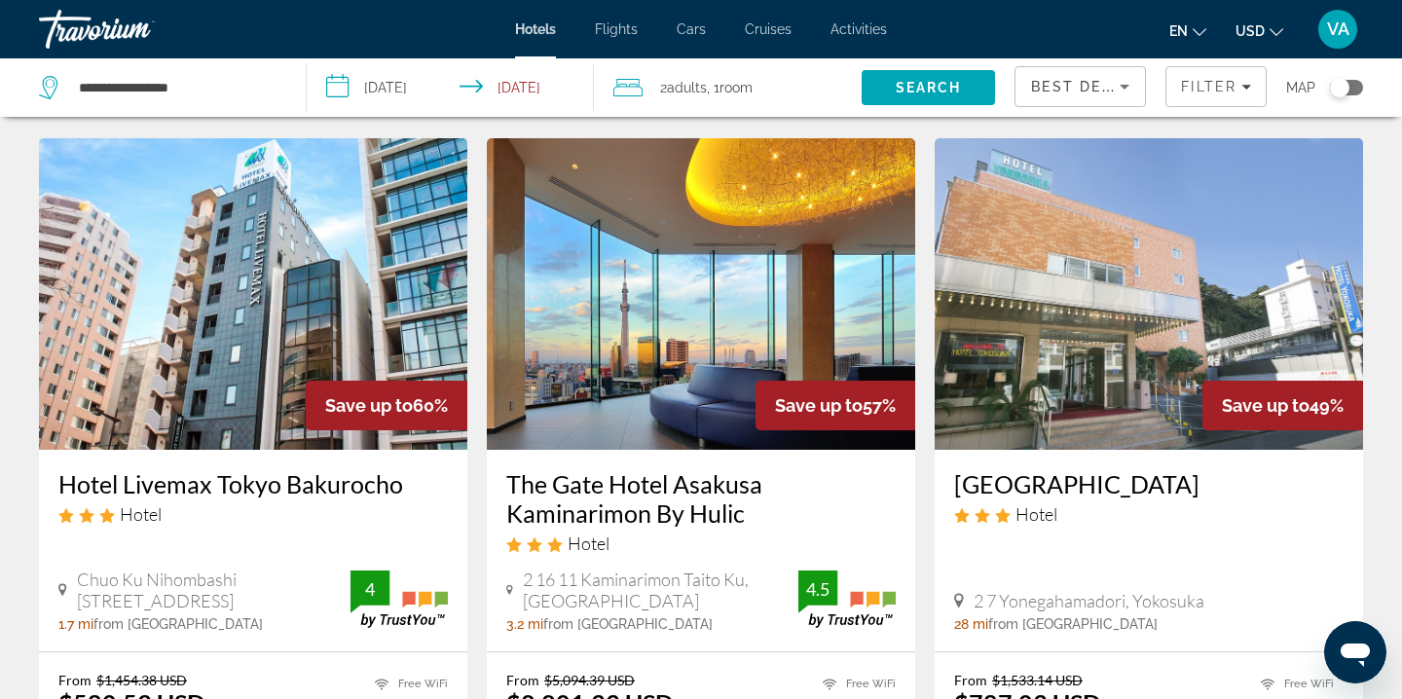
click at [267, 317] on img "Main content" at bounding box center [253, 293] width 428 height 311
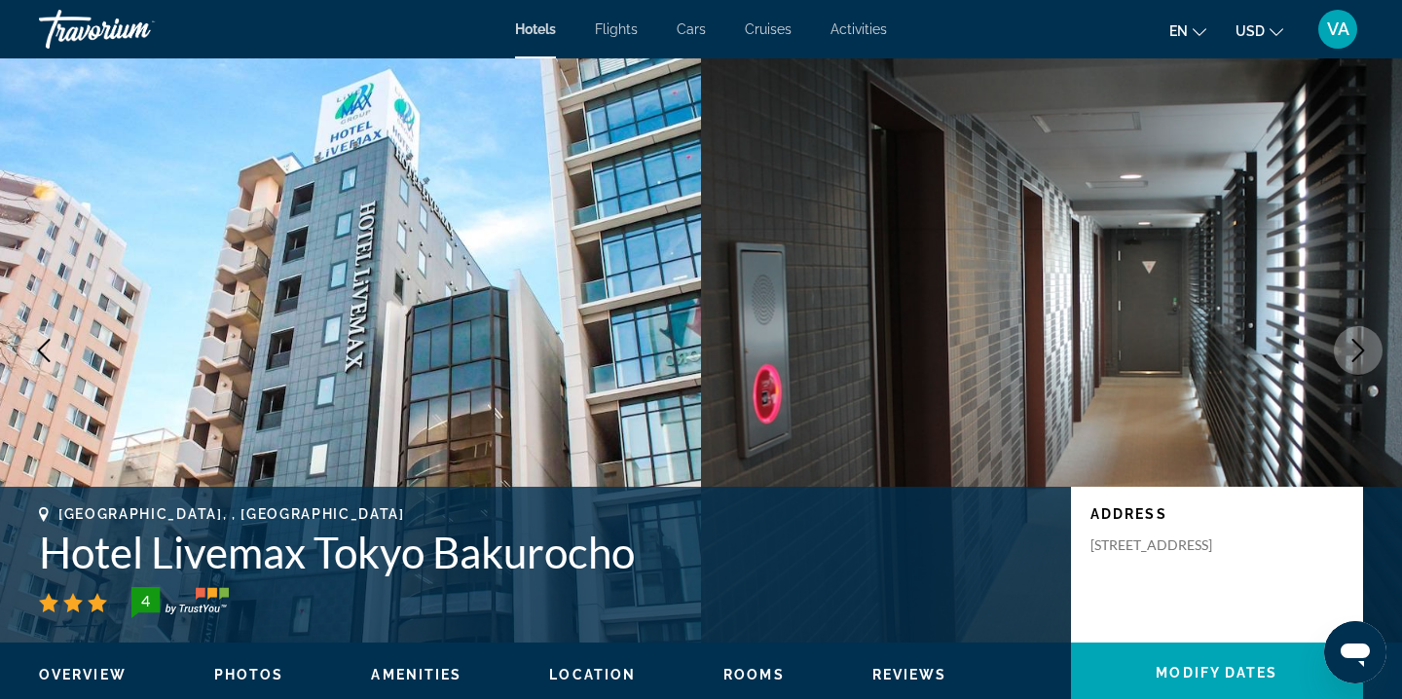
click at [1360, 352] on icon "Next image" at bounding box center [1358, 350] width 13 height 23
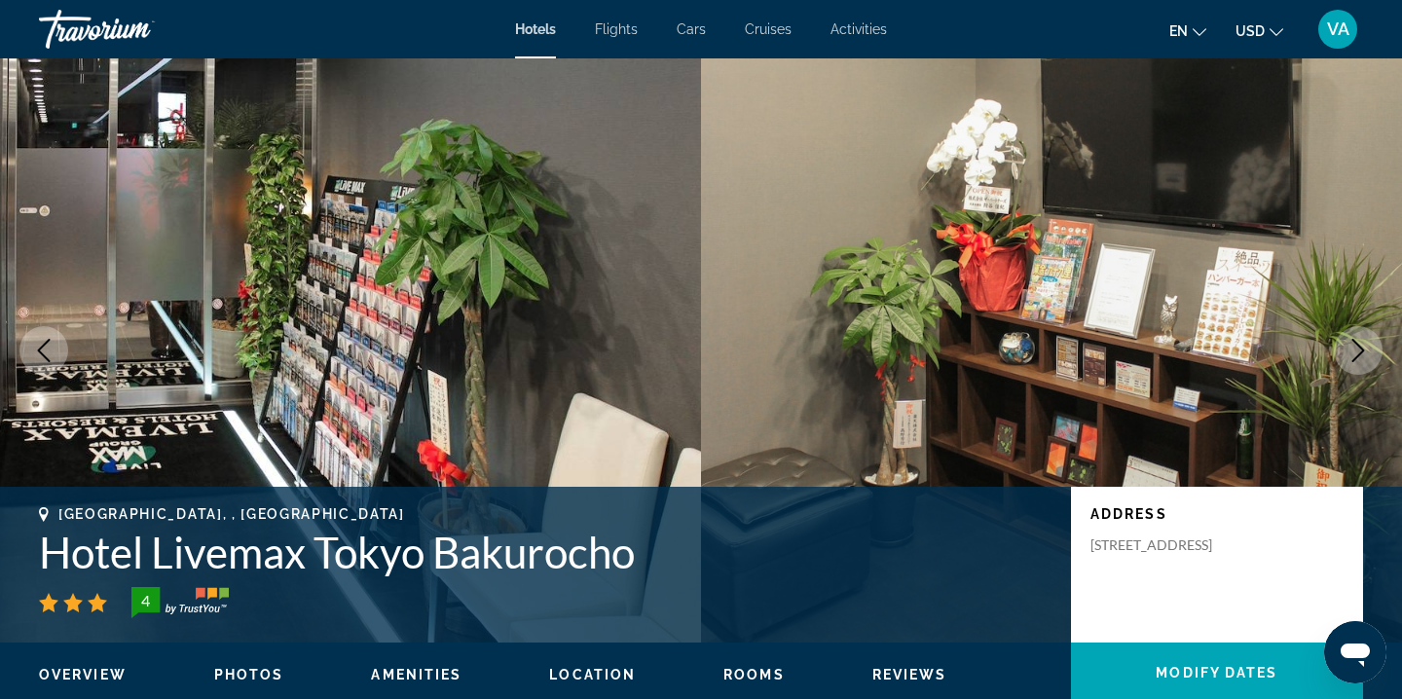
click at [1361, 352] on icon "Next image" at bounding box center [1358, 350] width 13 height 23
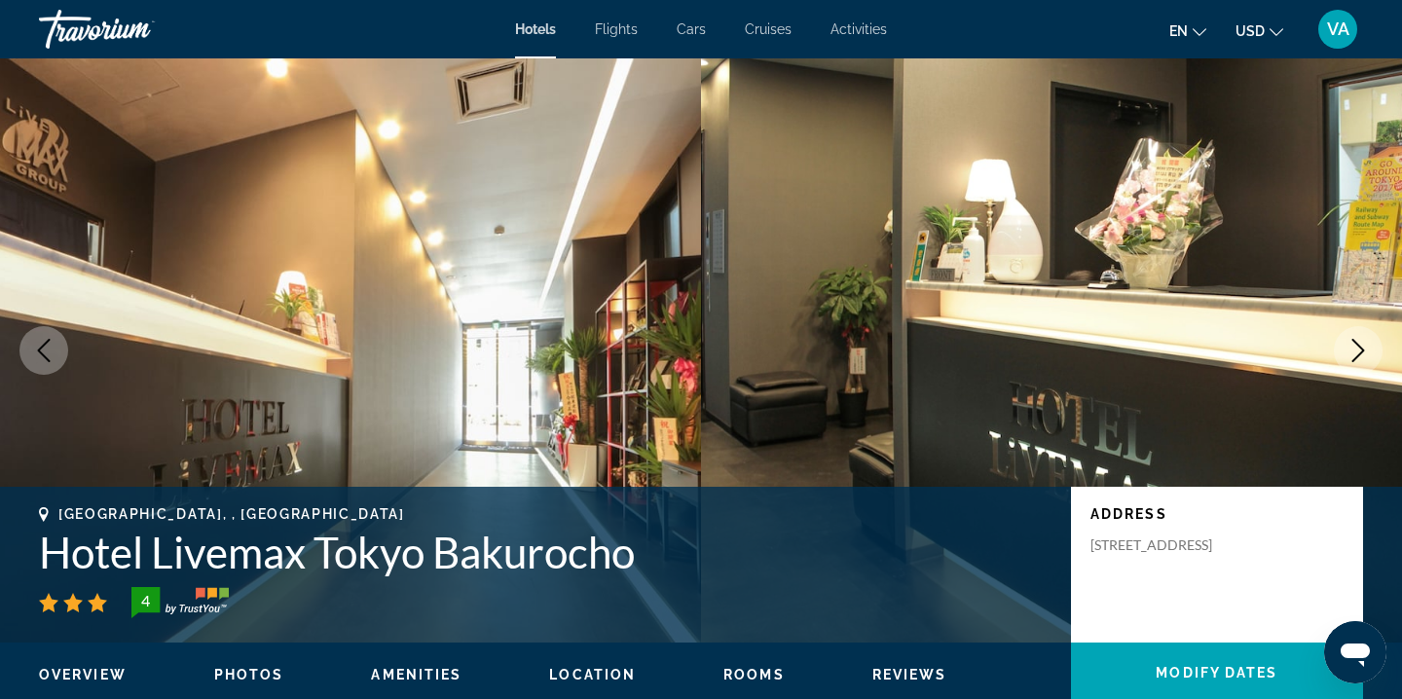
click at [1361, 353] on icon "Next image" at bounding box center [1358, 350] width 13 height 23
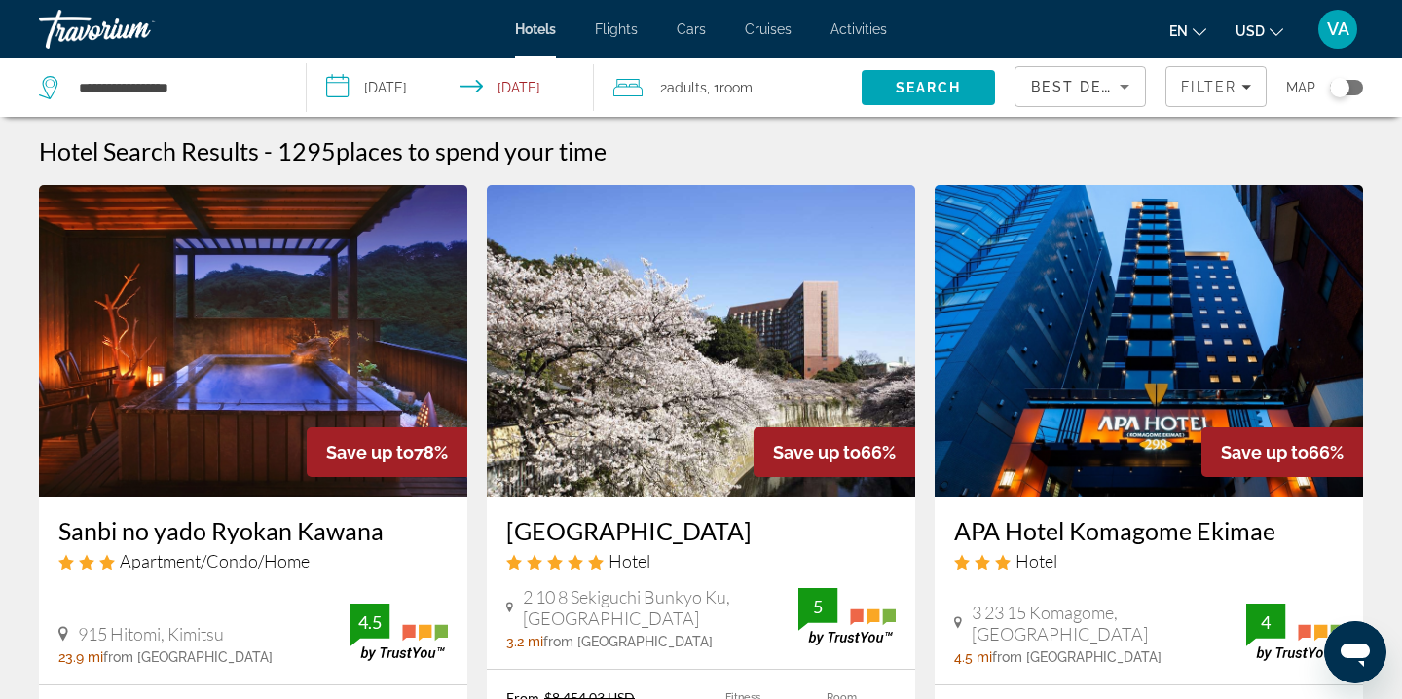
click at [1195, 353] on img "Main content" at bounding box center [1148, 340] width 428 height 311
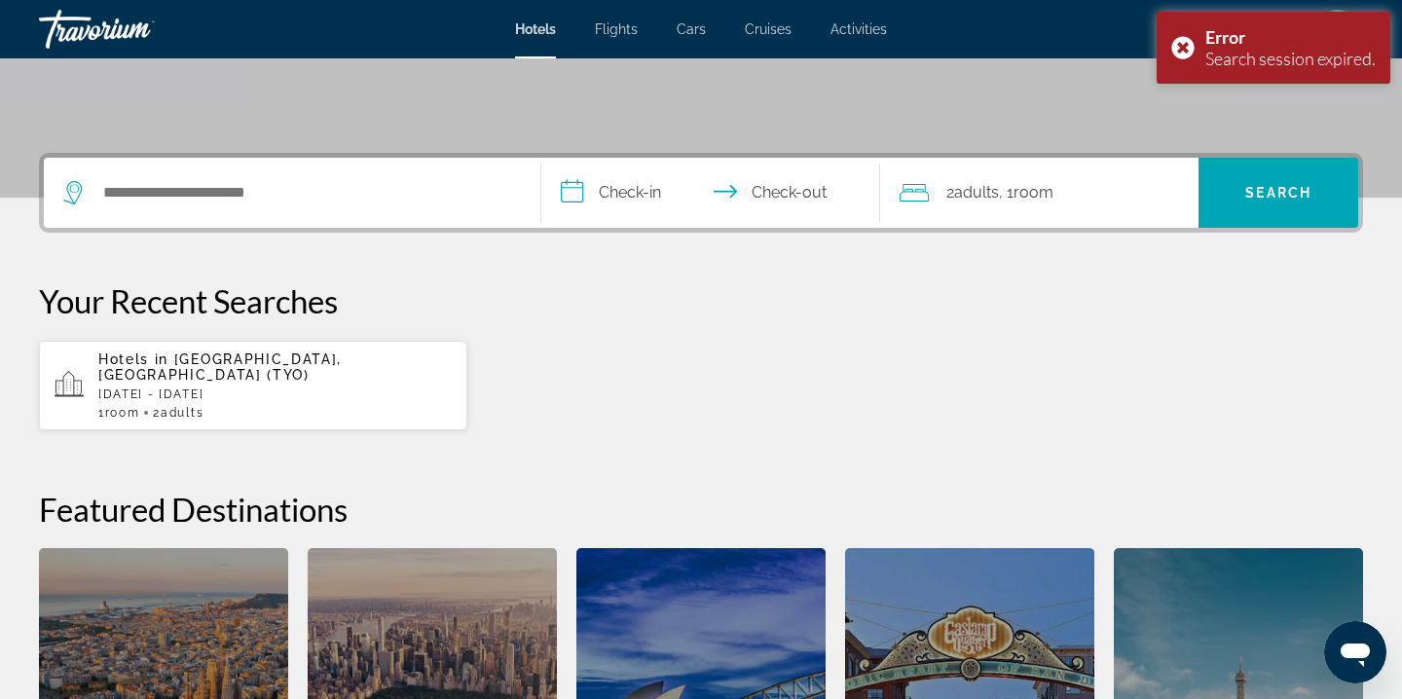
scroll to position [390, 0]
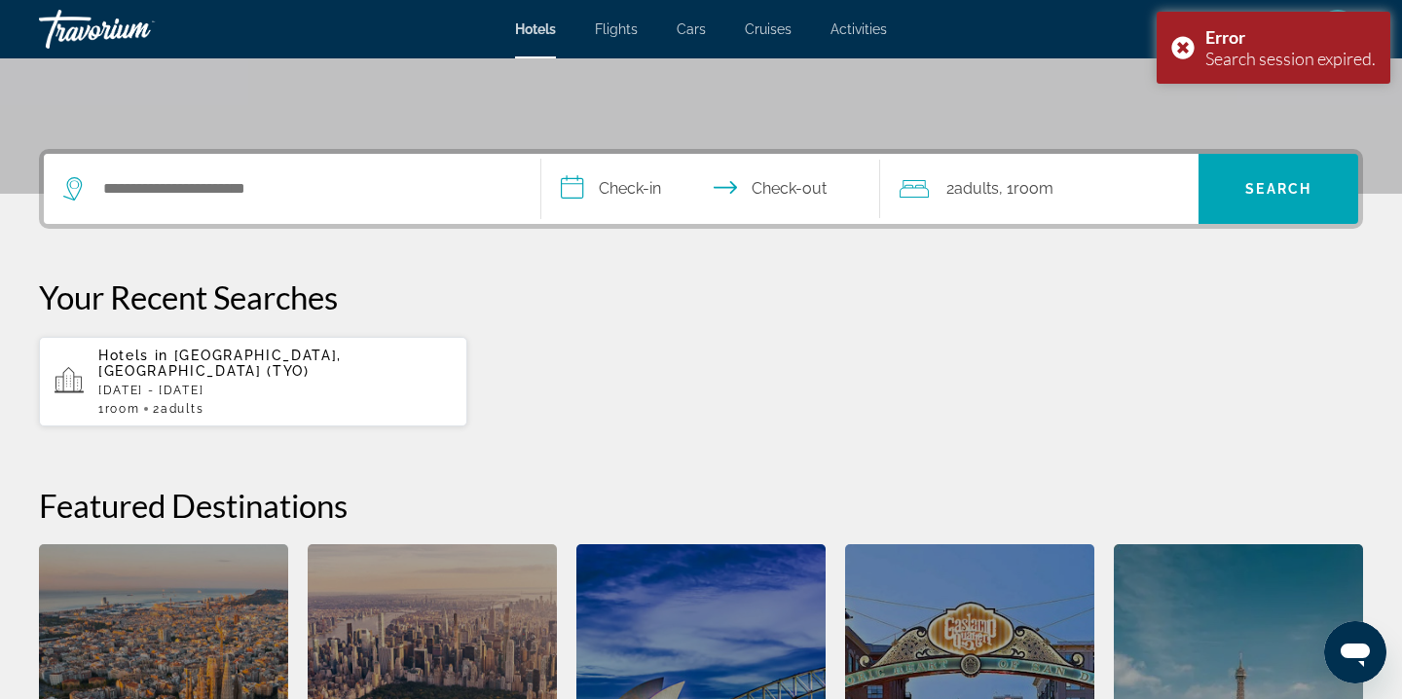
click at [255, 363] on div "Hotels in [GEOGRAPHIC_DATA], [GEOGRAPHIC_DATA] (TYO) [DATE] - [DATE] 1 Room roo…" at bounding box center [274, 381] width 353 height 68
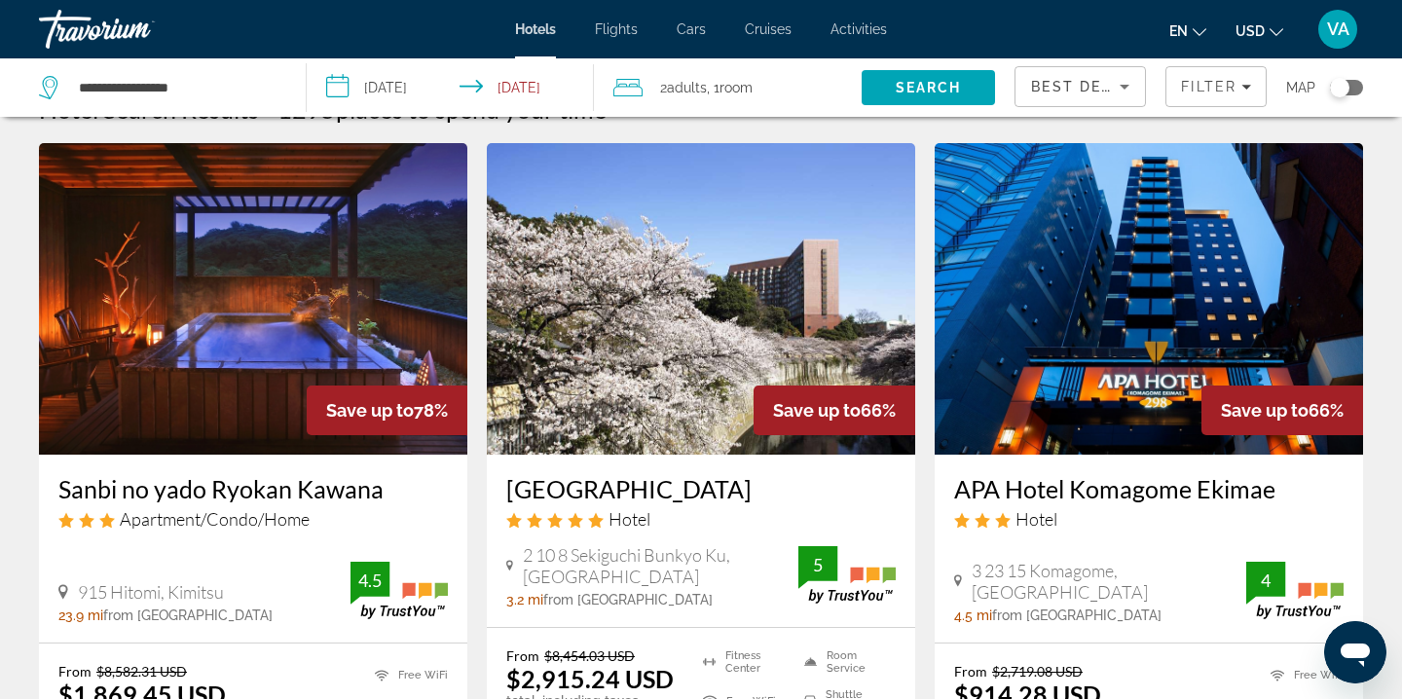
scroll to position [59, 0]
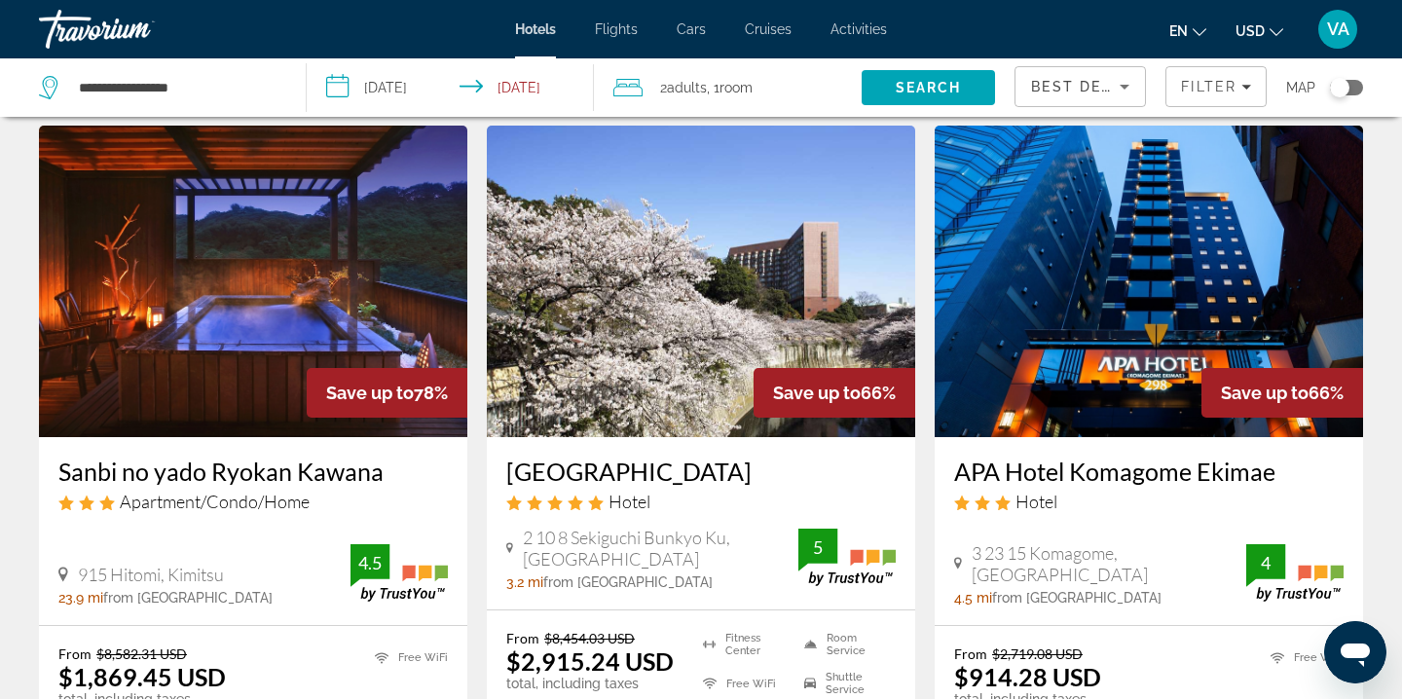
click at [1147, 295] on img "Main content" at bounding box center [1148, 281] width 428 height 311
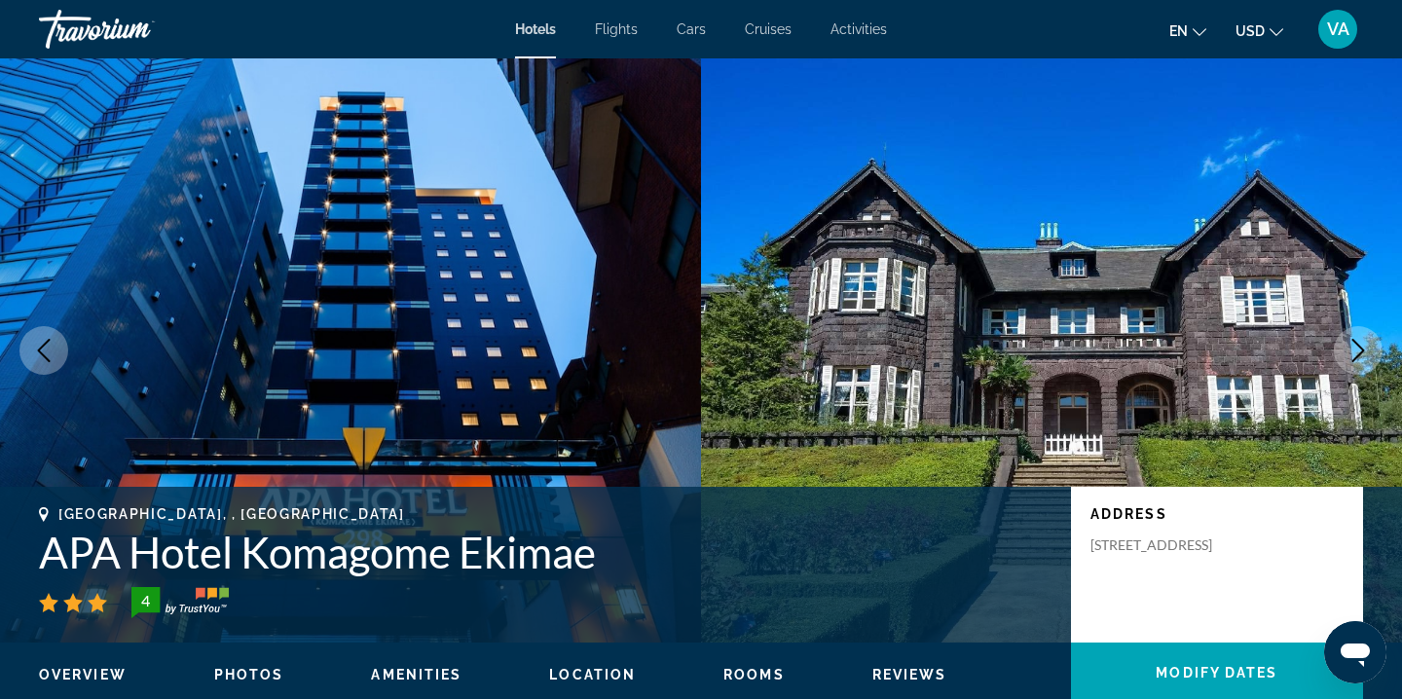
click at [1362, 356] on icon "Next image" at bounding box center [1357, 350] width 23 height 23
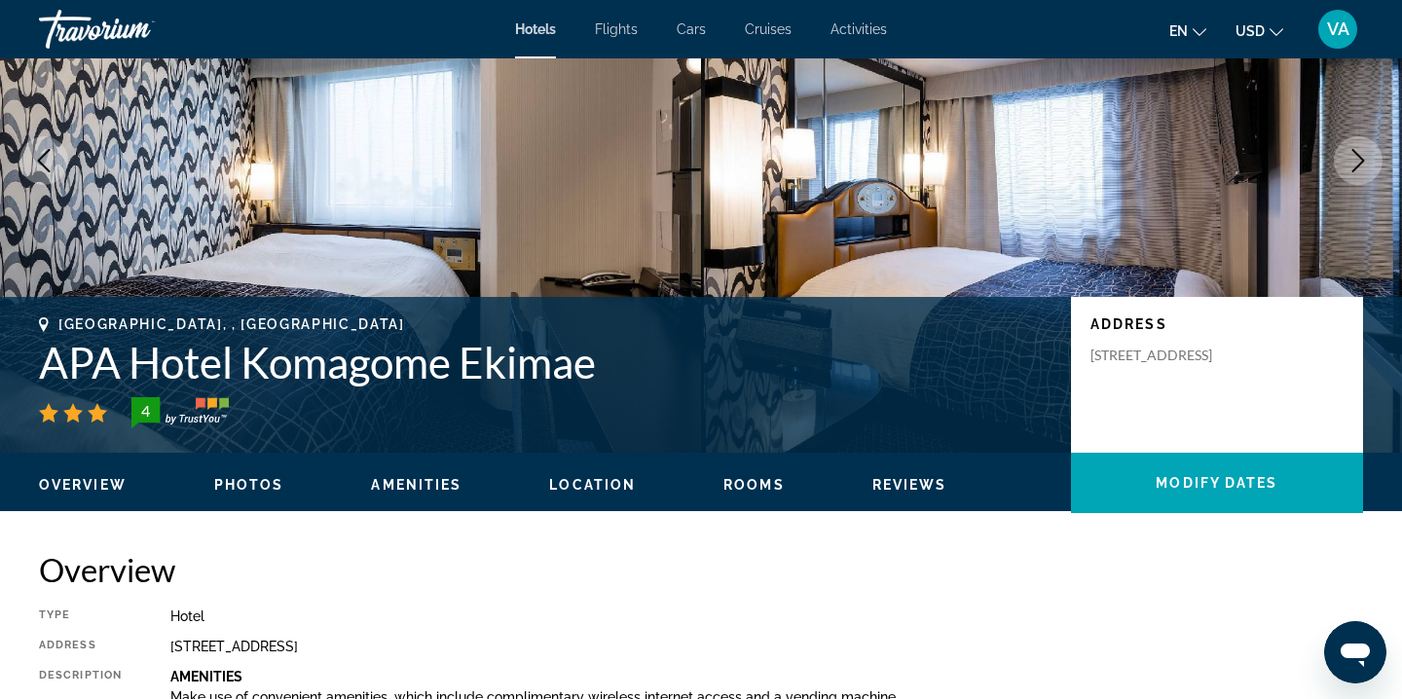
scroll to position [193, 0]
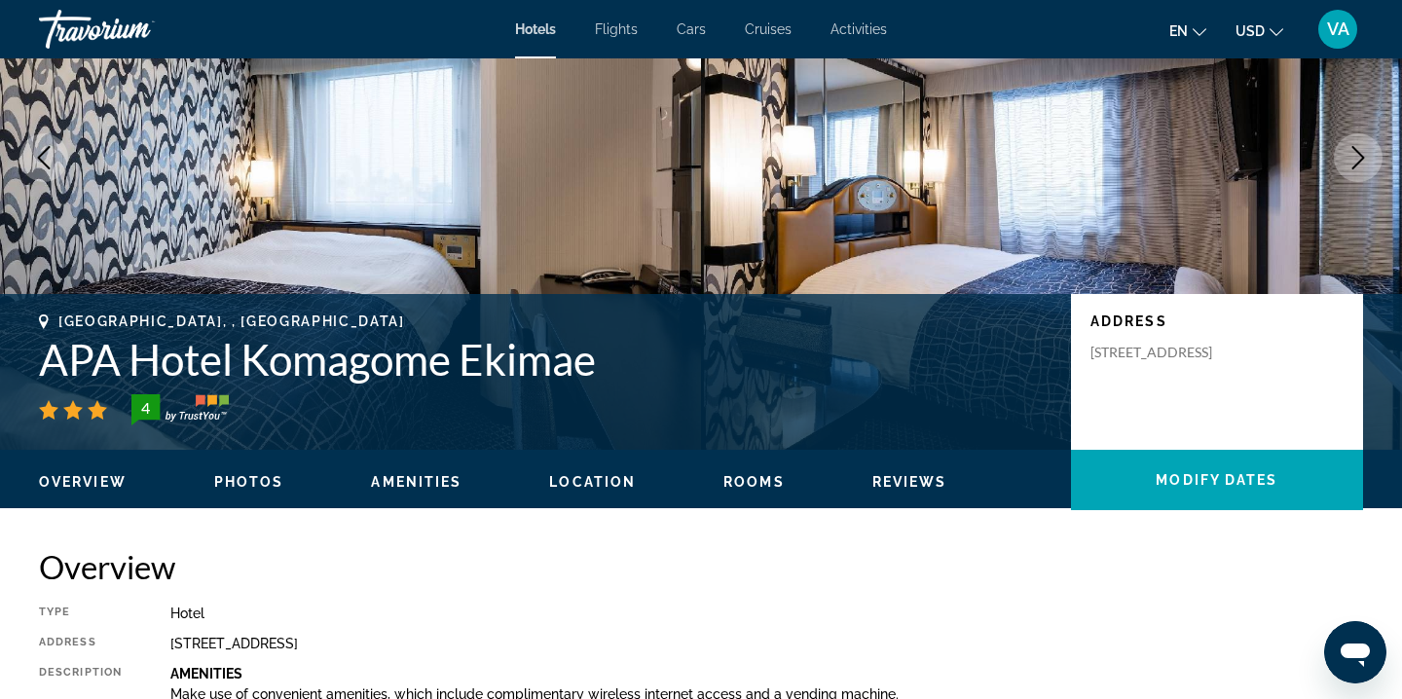
click at [259, 466] on div "Overview Photos Amenities Location Rooms Reviews Modify Dates" at bounding box center [701, 480] width 1402 height 60
click at [251, 485] on span "Photos" at bounding box center [249, 482] width 70 height 16
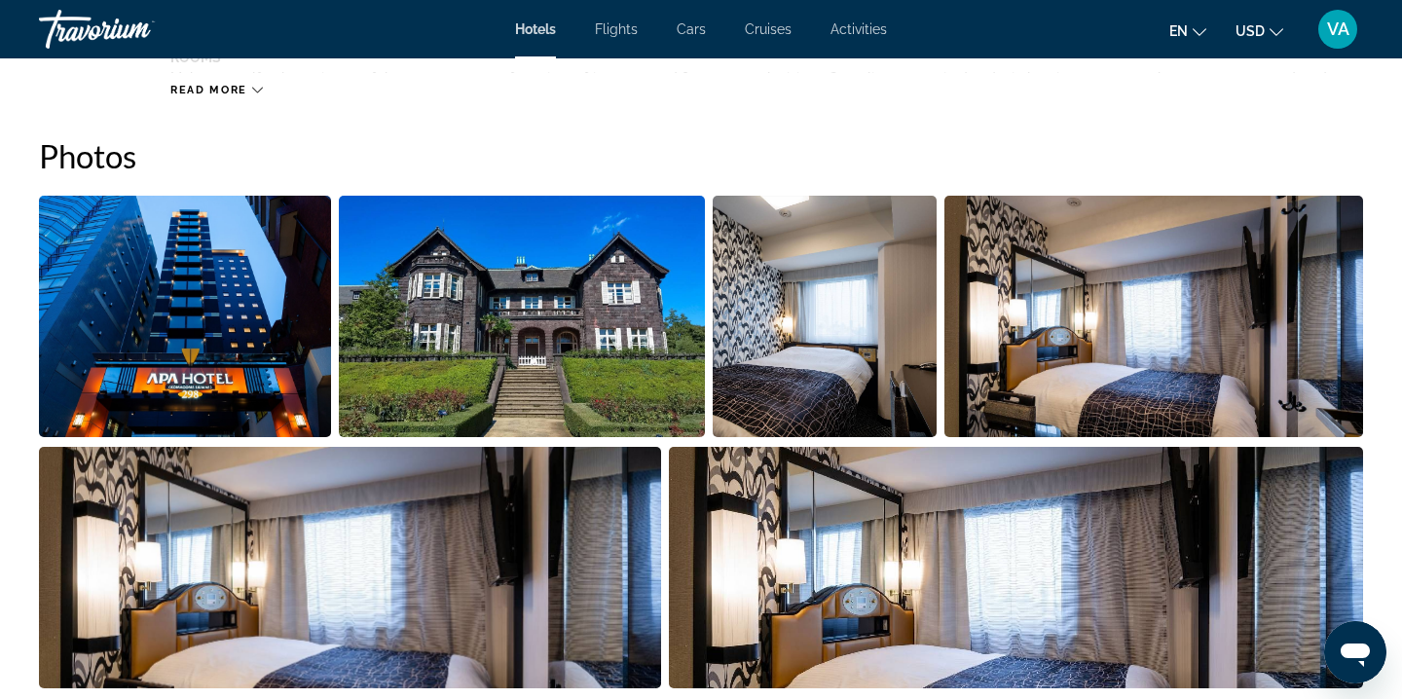
scroll to position [951, 0]
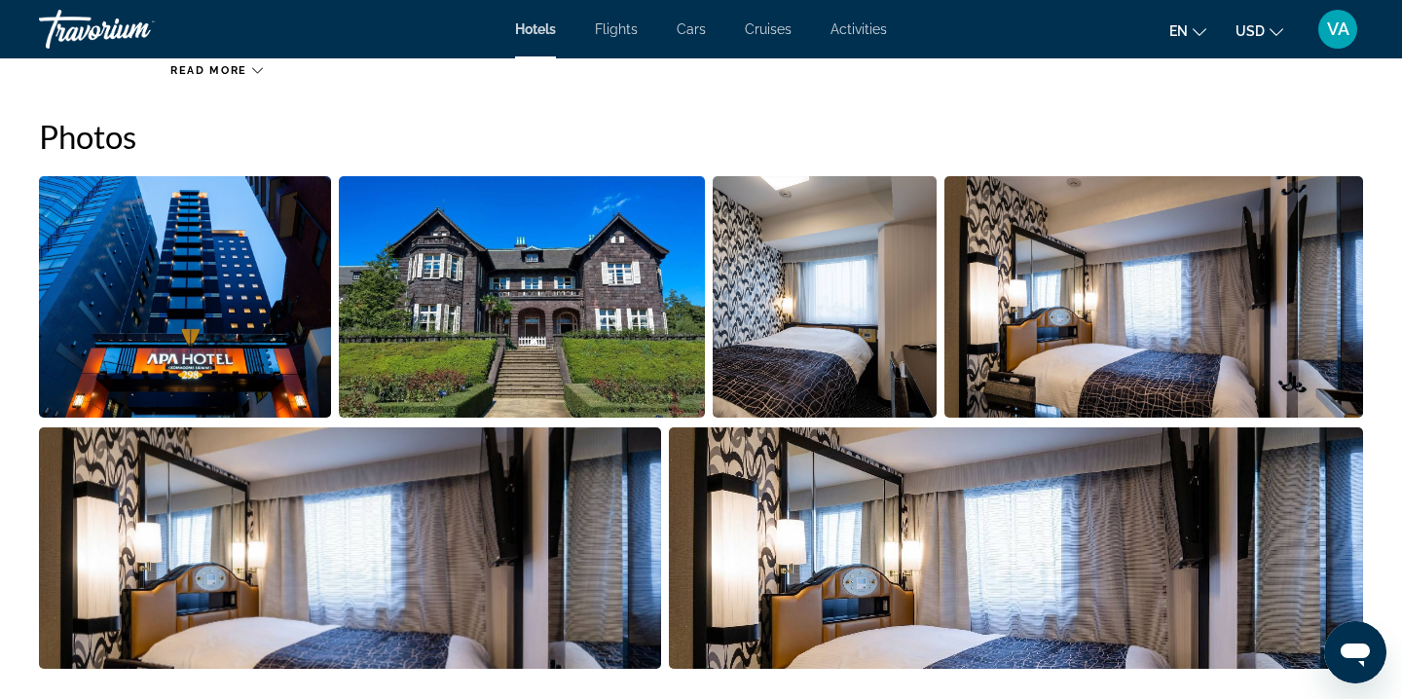
click at [276, 339] on img "Open full-screen image slider" at bounding box center [185, 296] width 292 height 241
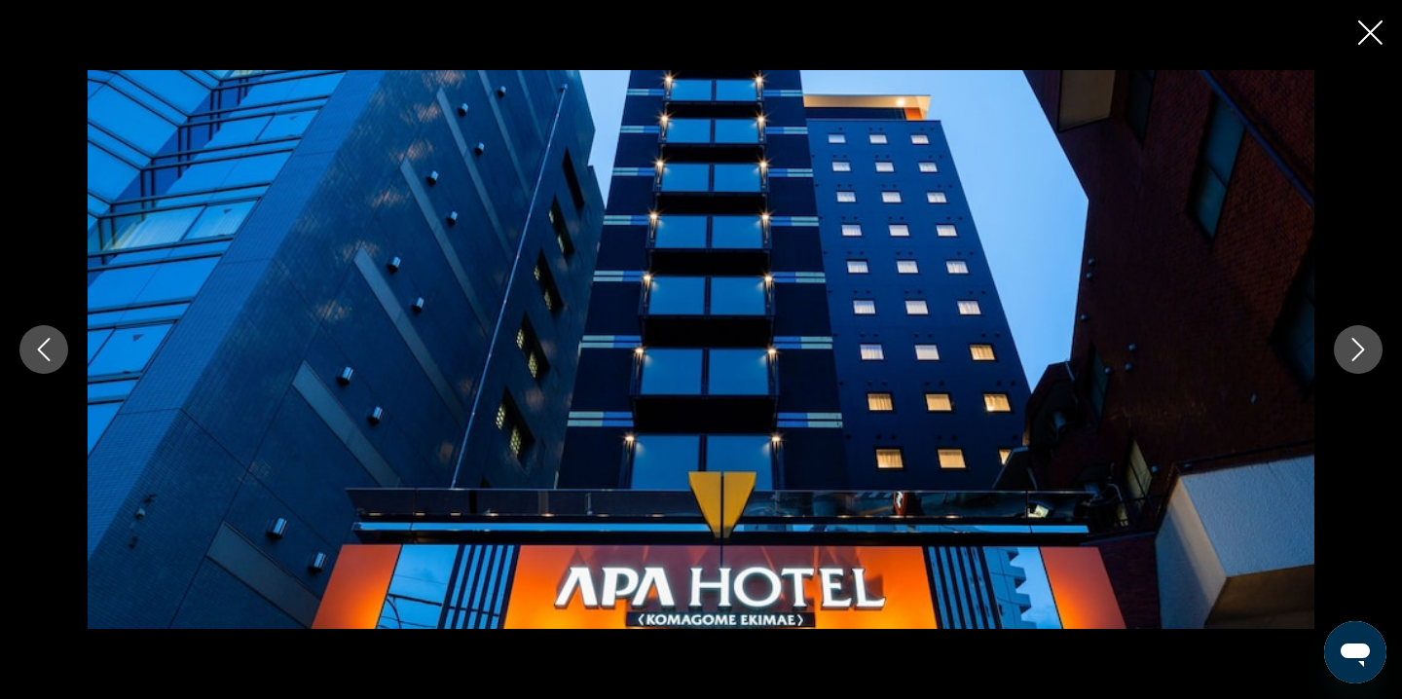
click at [1362, 346] on icon "Next image" at bounding box center [1357, 349] width 23 height 23
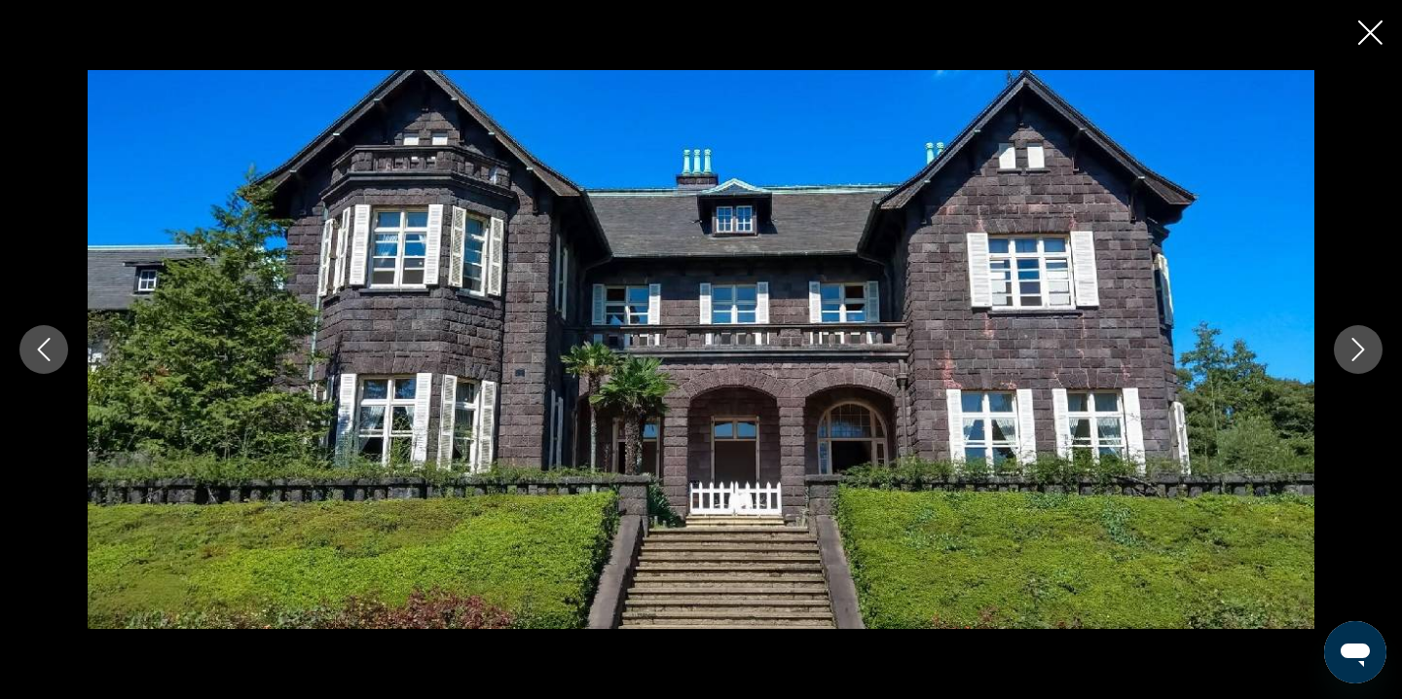
click at [1364, 347] on icon "Next image" at bounding box center [1357, 349] width 23 height 23
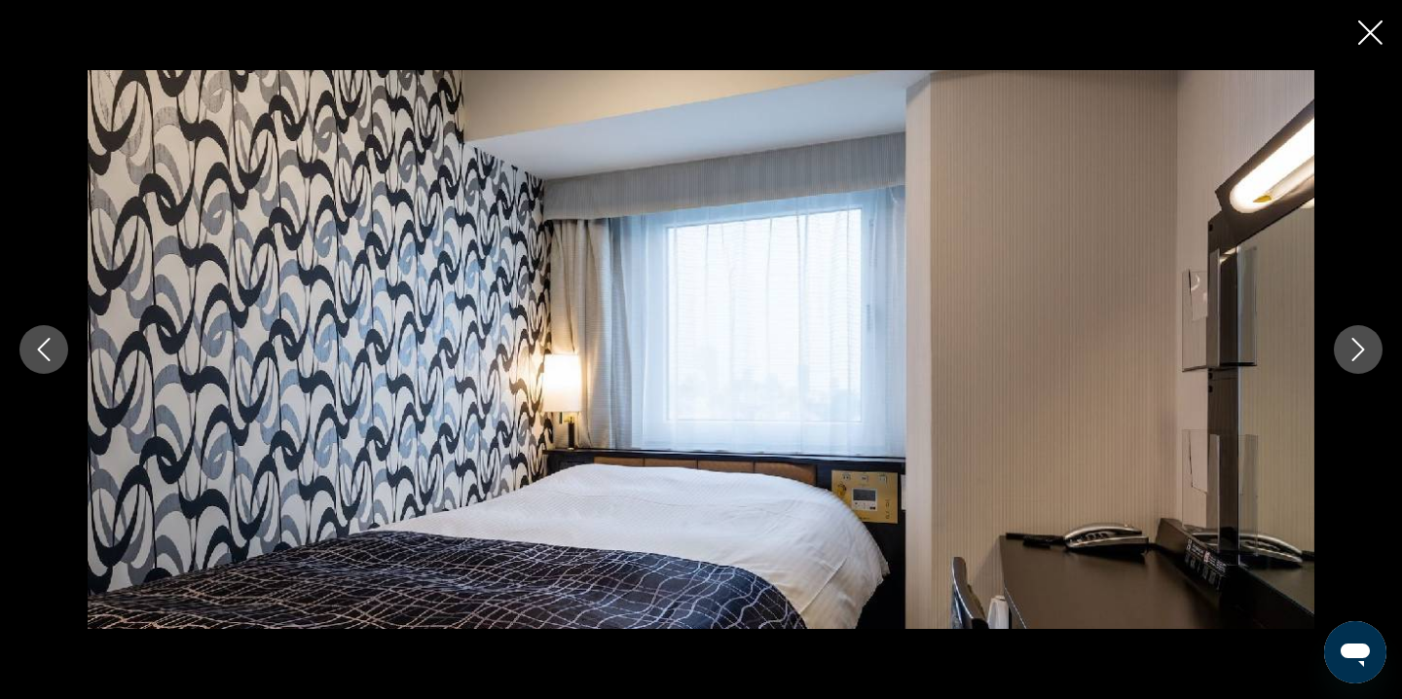
click at [49, 348] on icon "Previous image" at bounding box center [43, 349] width 23 height 23
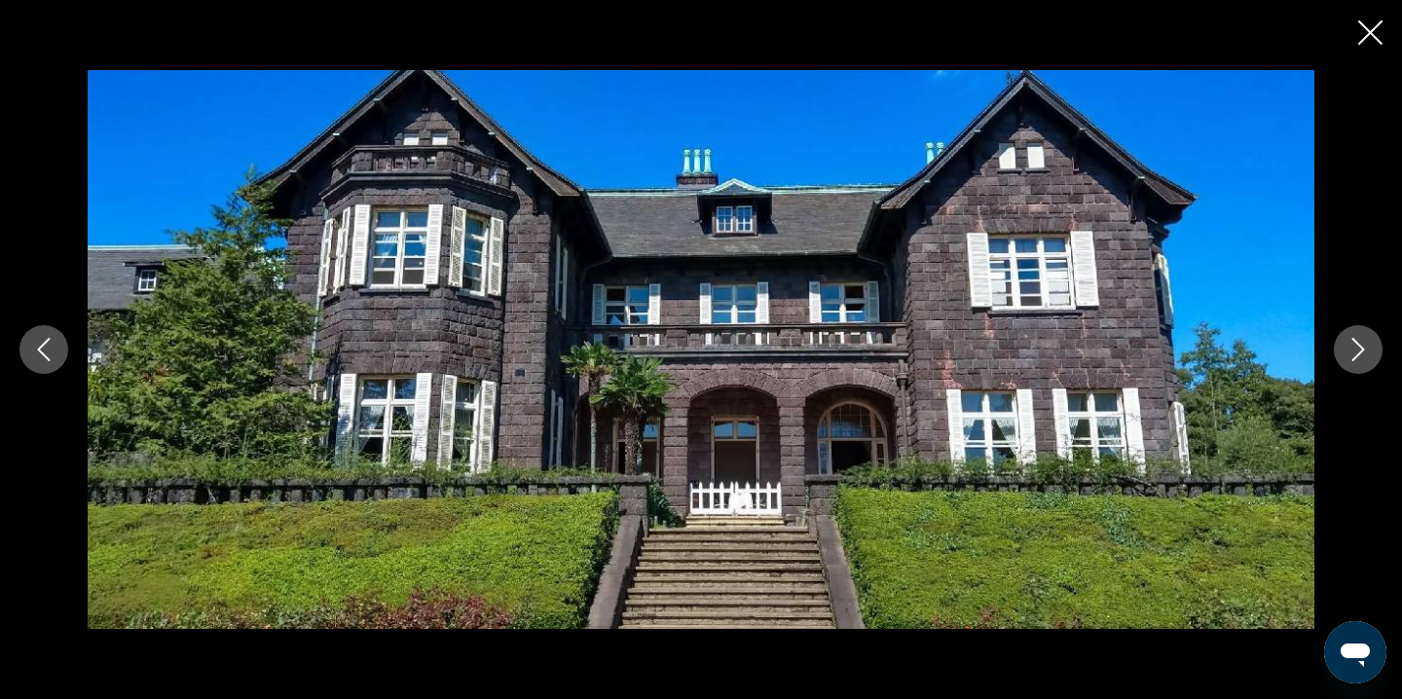
click at [1357, 361] on button "Next image" at bounding box center [1358, 349] width 49 height 49
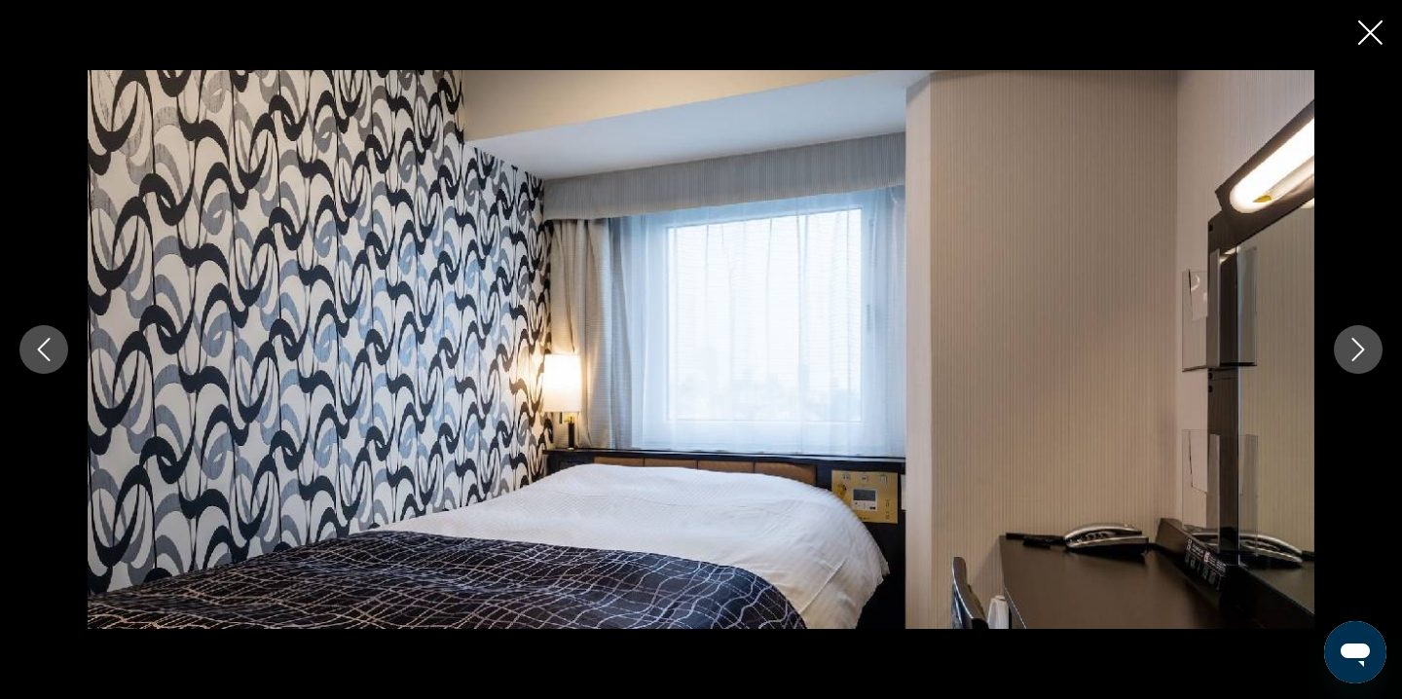
click at [1357, 361] on button "Next image" at bounding box center [1358, 349] width 49 height 49
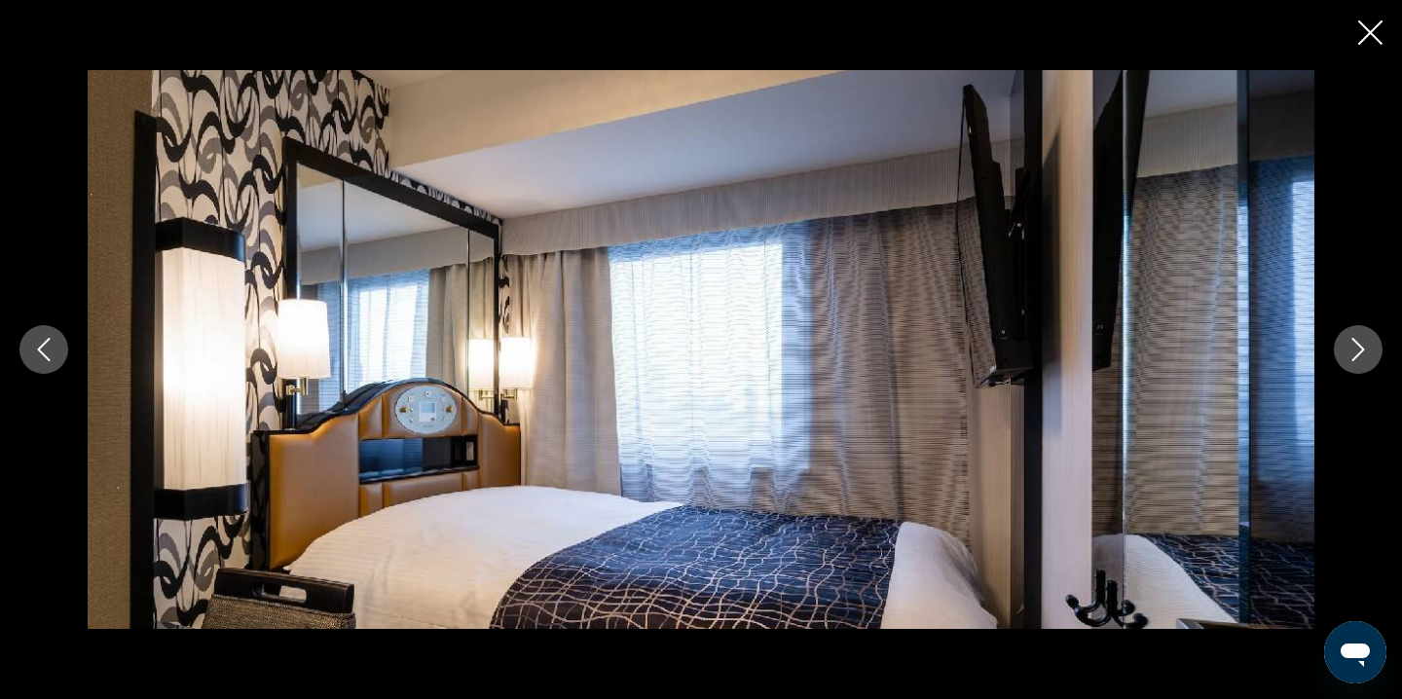
click at [1357, 361] on button "Next image" at bounding box center [1358, 349] width 49 height 49
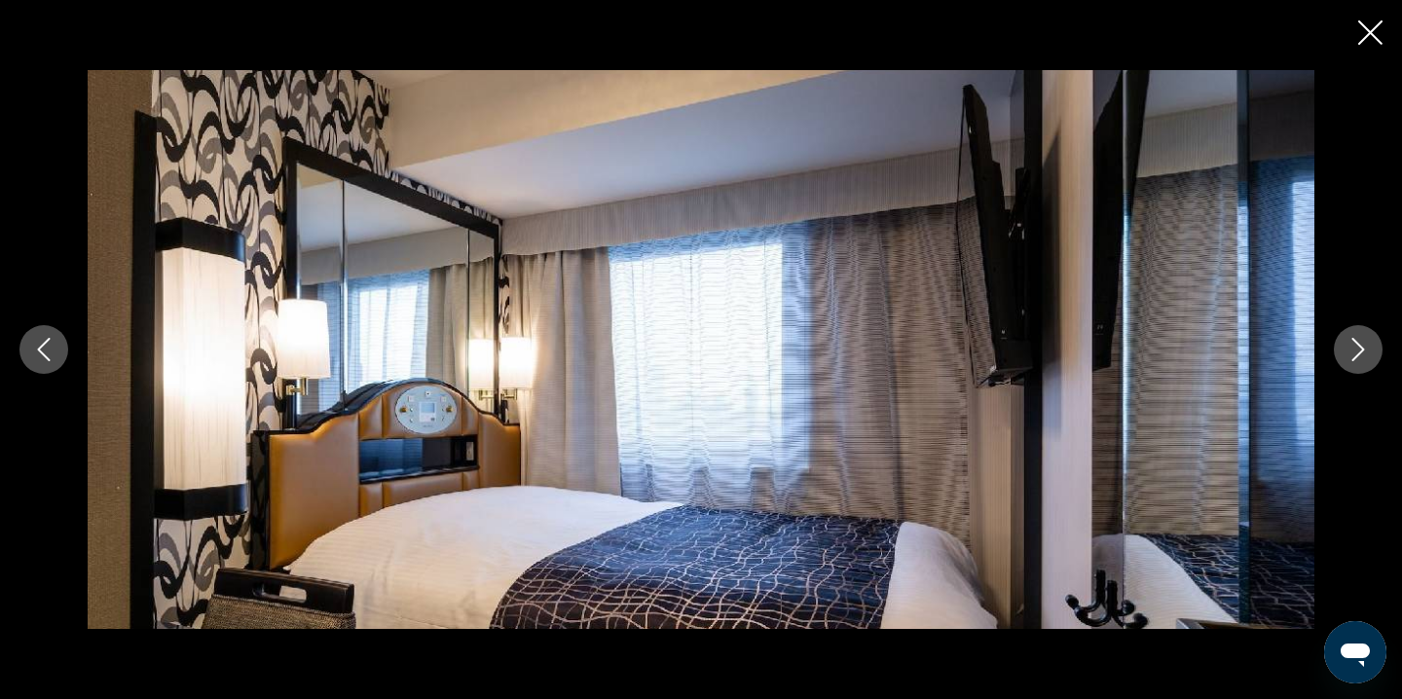
click at [1357, 361] on button "Next image" at bounding box center [1358, 349] width 49 height 49
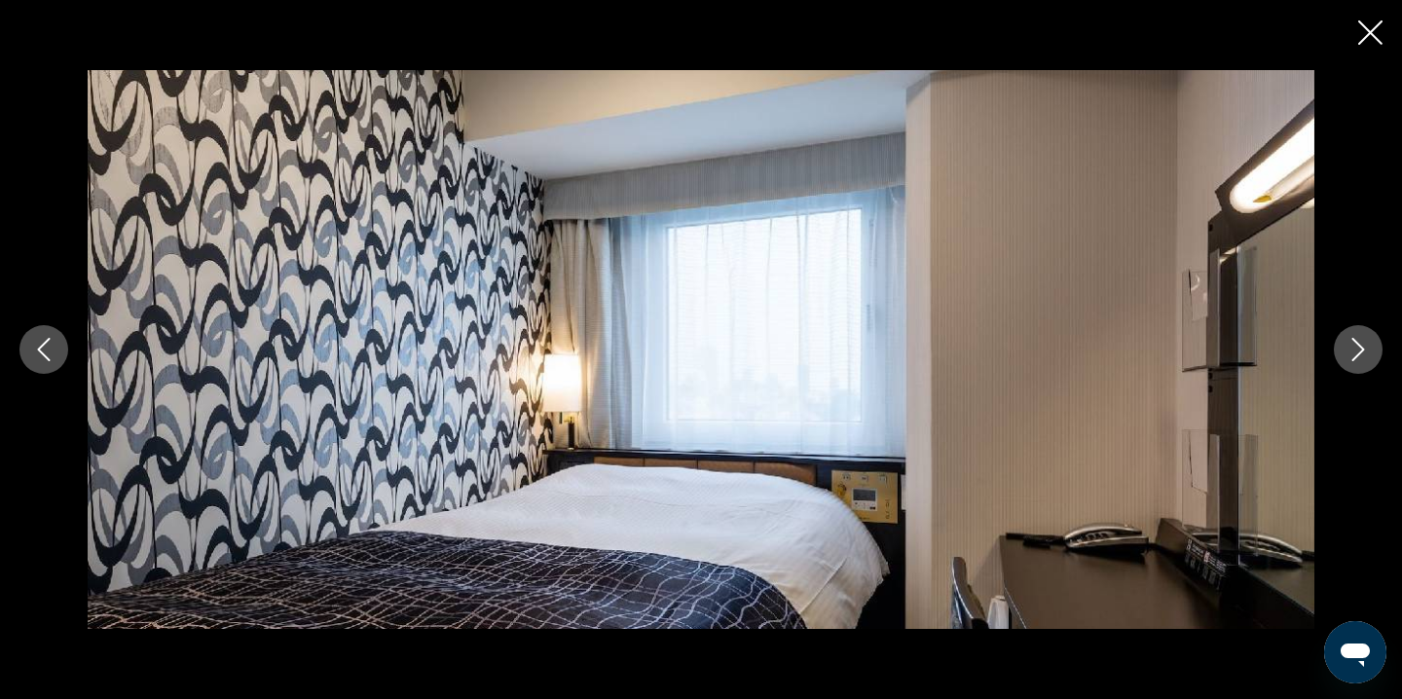
click at [1357, 361] on button "Next image" at bounding box center [1358, 349] width 49 height 49
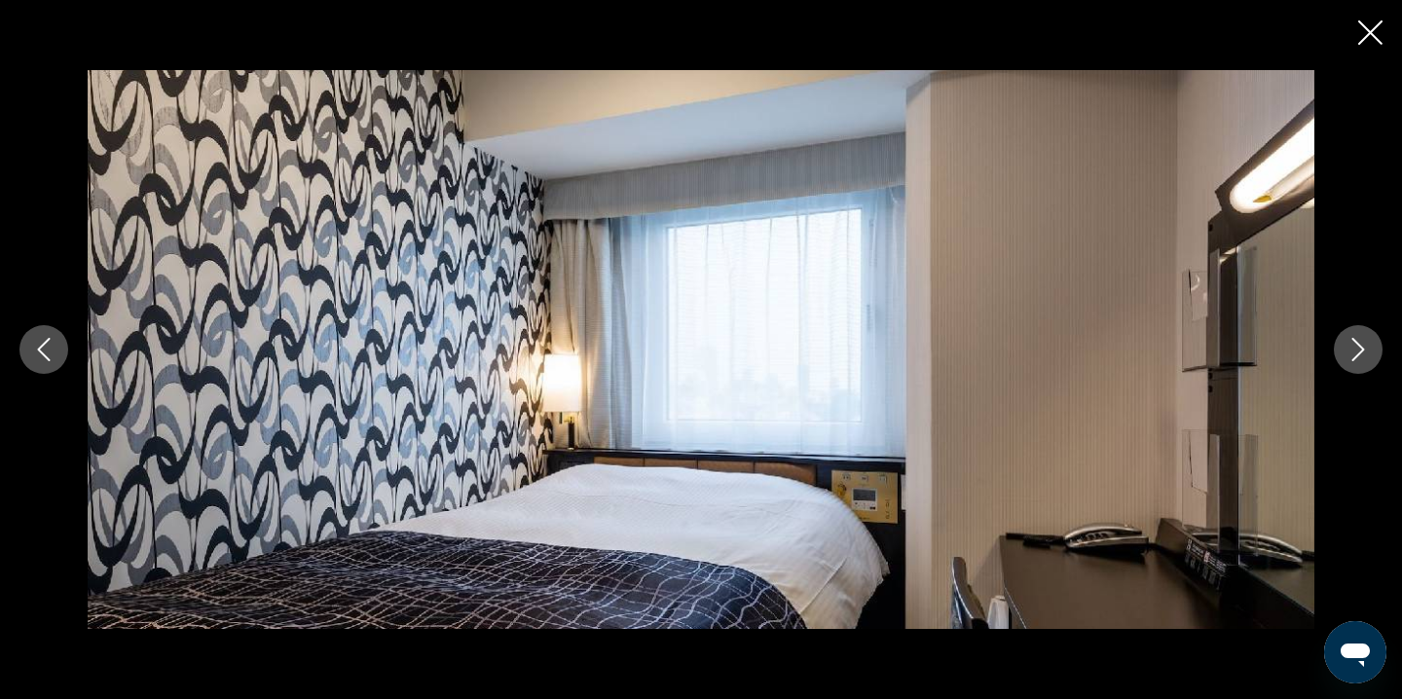
click at [1377, 21] on icon "Close slideshow" at bounding box center [1370, 32] width 24 height 24
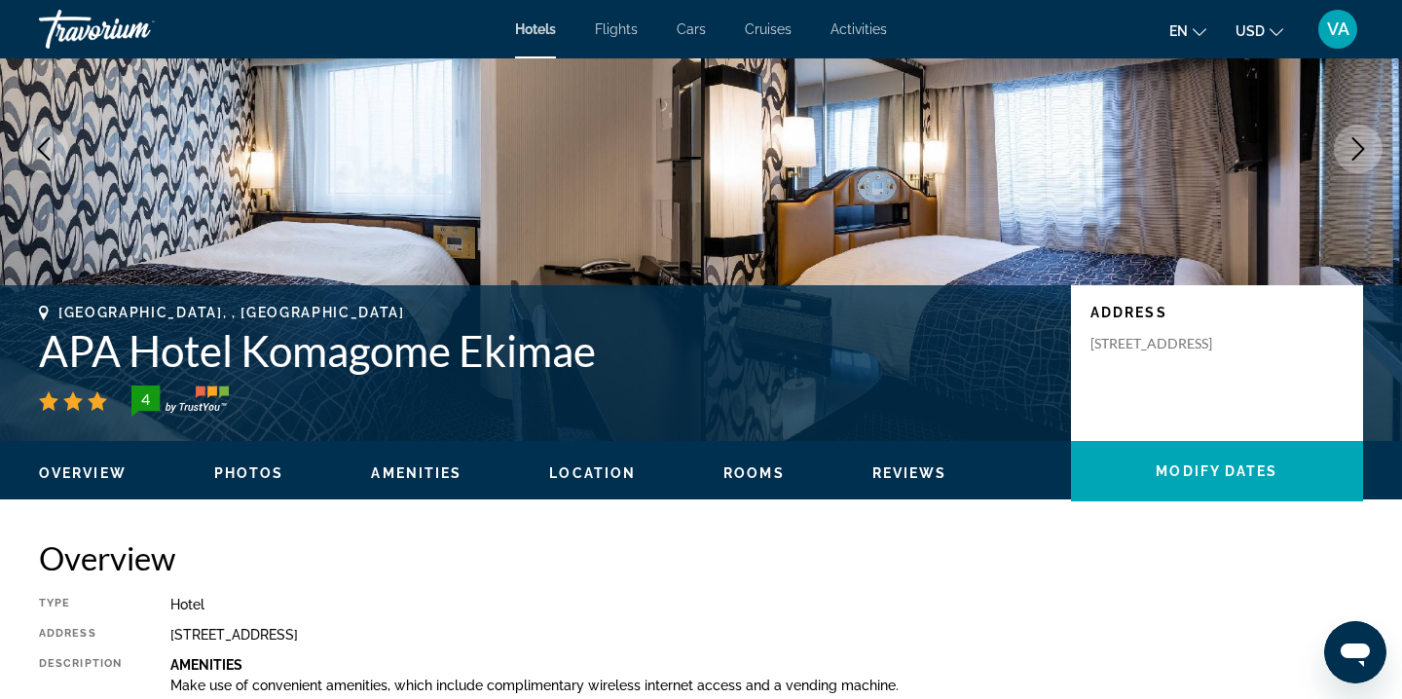
scroll to position [0, 0]
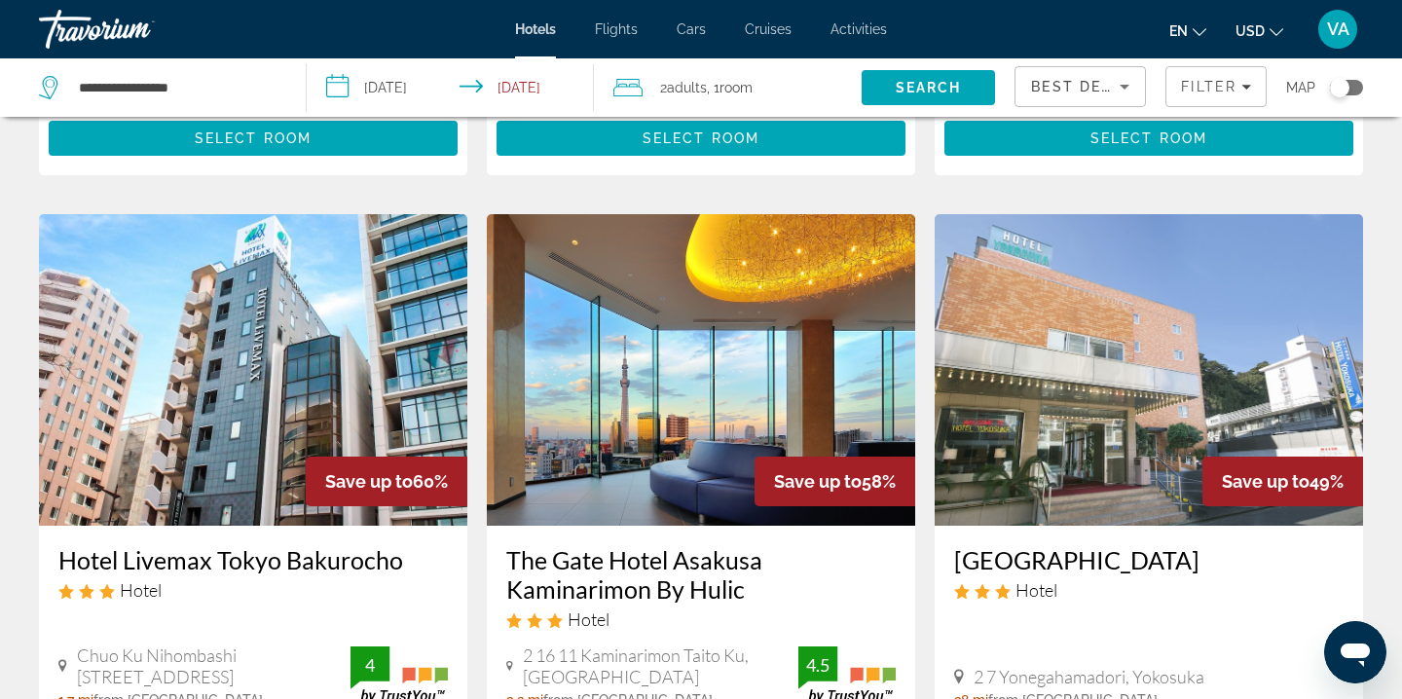
scroll to position [820, 0]
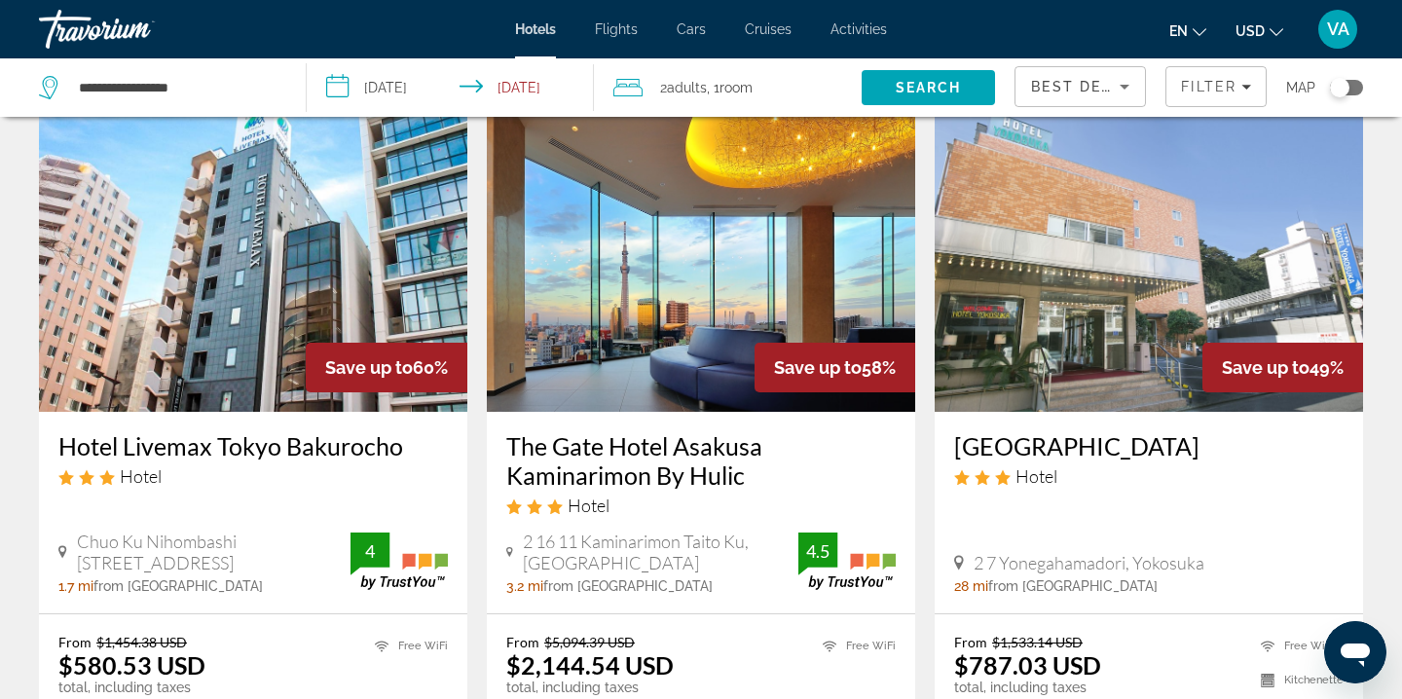
click at [681, 304] on img "Main content" at bounding box center [701, 255] width 428 height 311
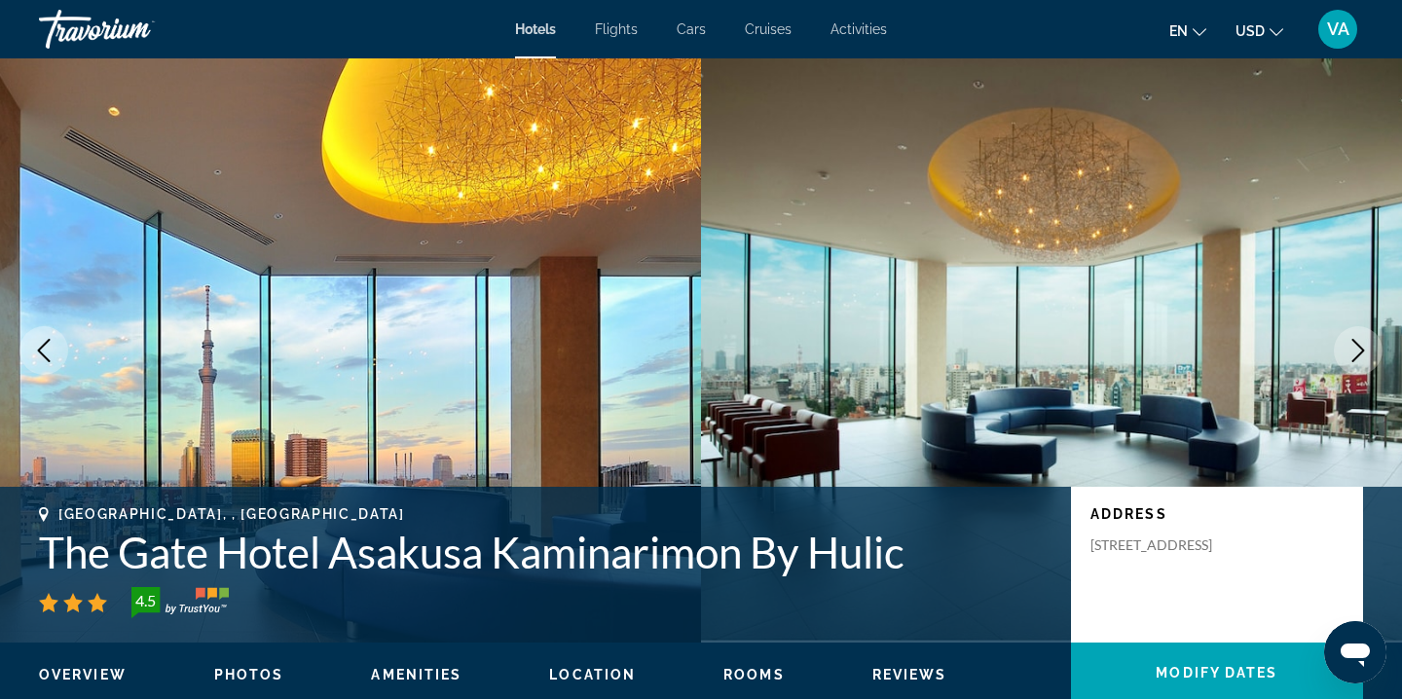
click at [1353, 343] on icon "Next image" at bounding box center [1357, 350] width 23 height 23
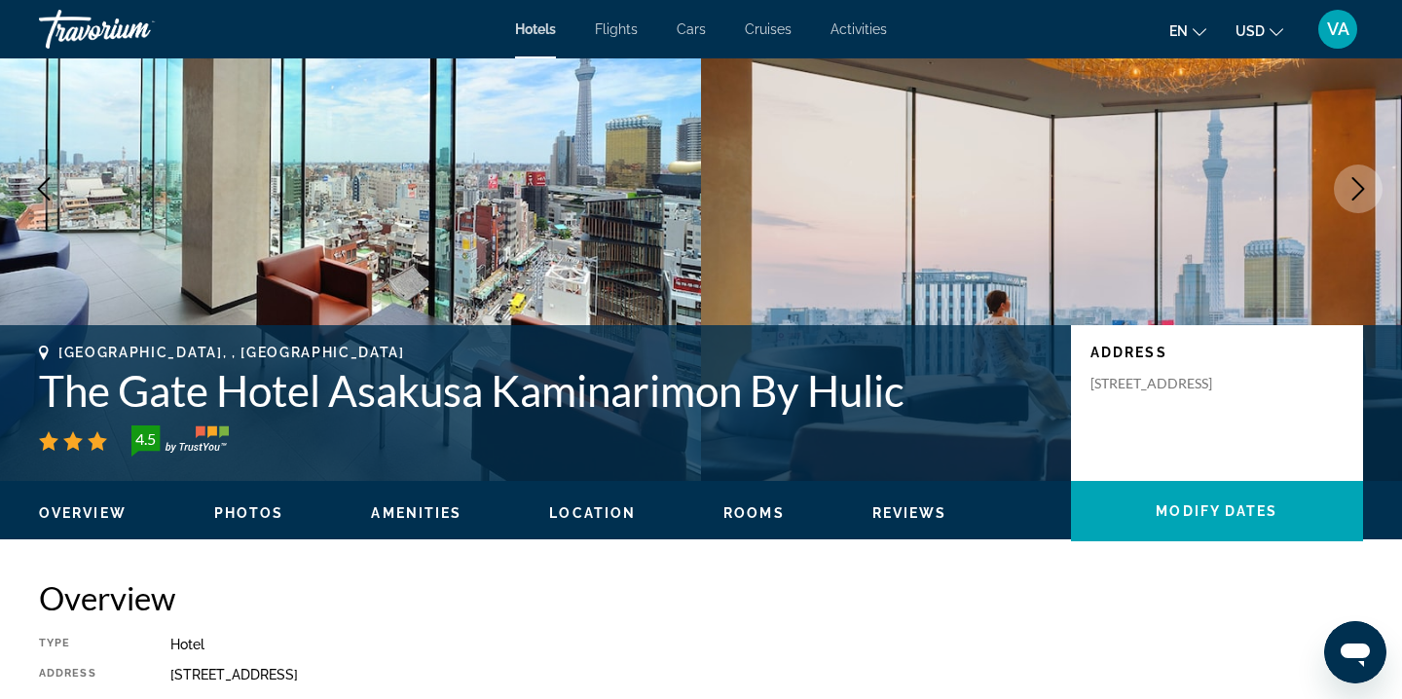
scroll to position [165, 0]
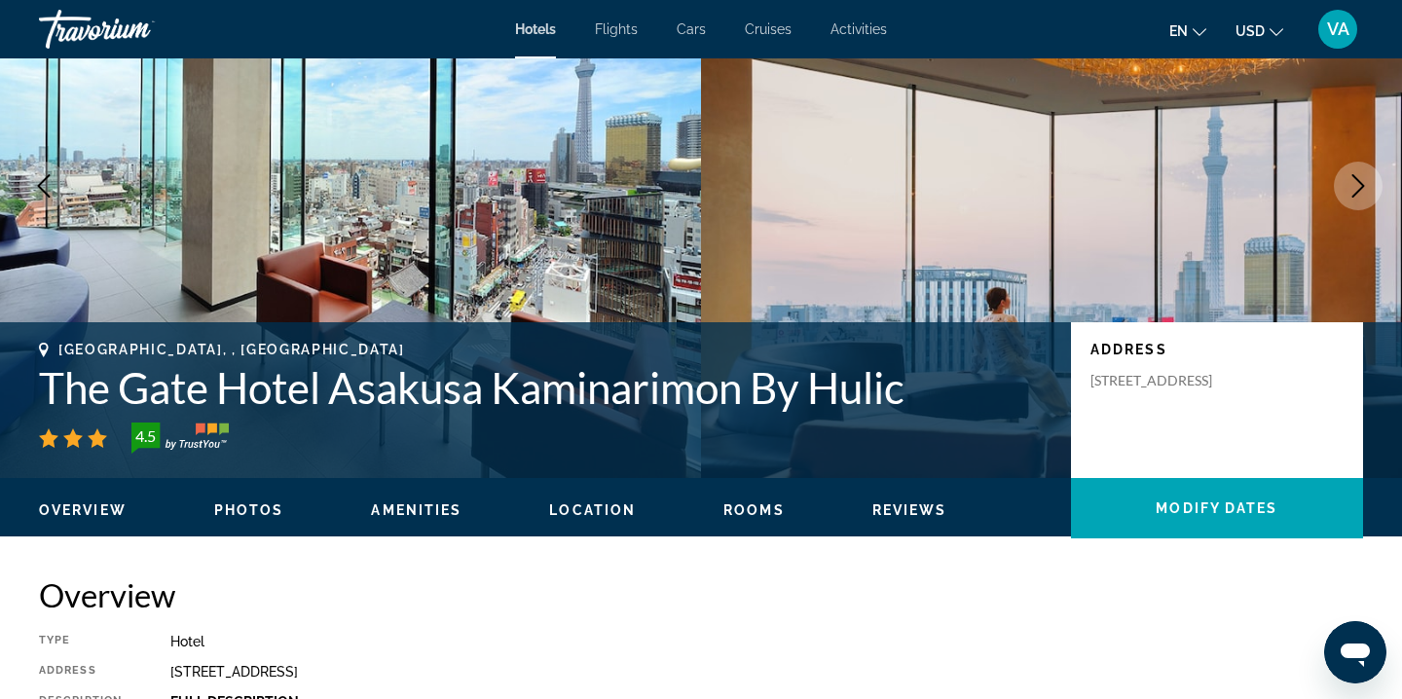
click at [202, 522] on div "Overview Photos Amenities Location Rooms Reviews Modify Dates" at bounding box center [701, 508] width 1402 height 60
click at [245, 500] on ul "Overview Photos Amenities Location Rooms Reviews Modify Dates" at bounding box center [701, 507] width 1324 height 21
click at [248, 507] on span "Photos" at bounding box center [249, 510] width 70 height 16
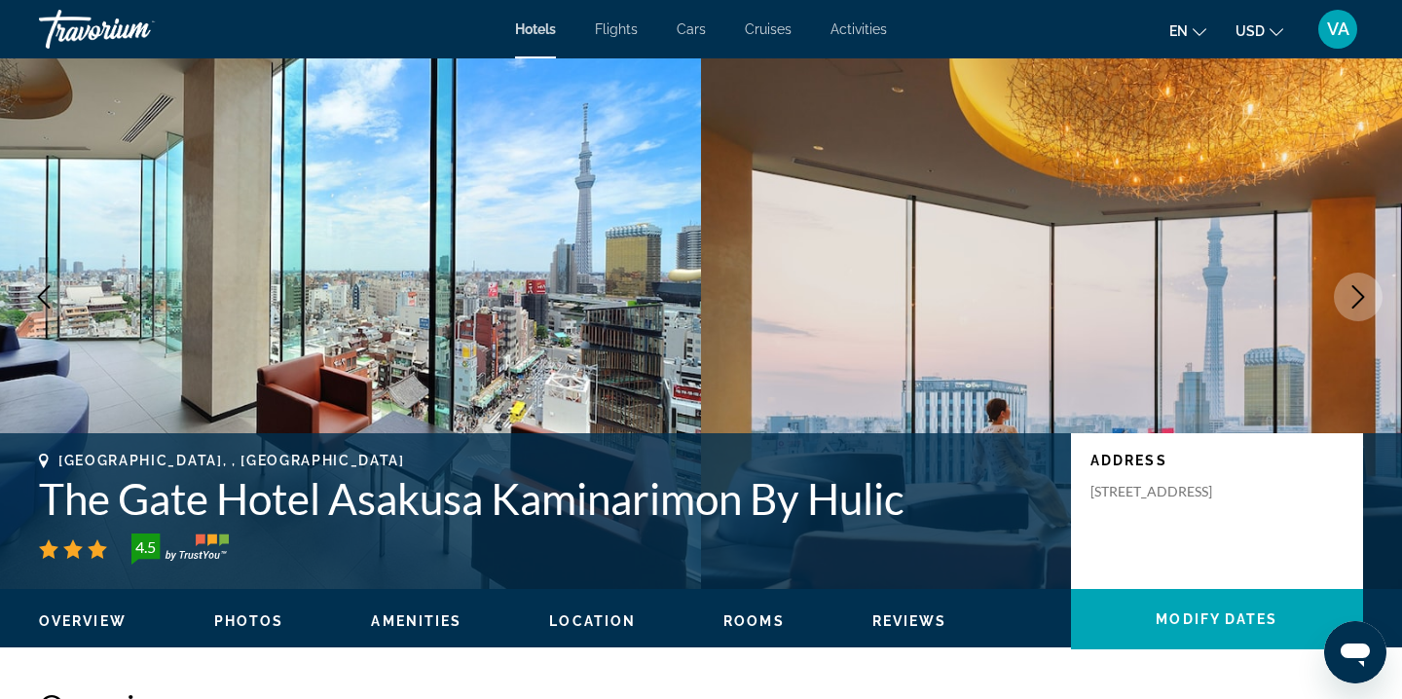
scroll to position [0, 0]
